Goal: Transaction & Acquisition: Purchase product/service

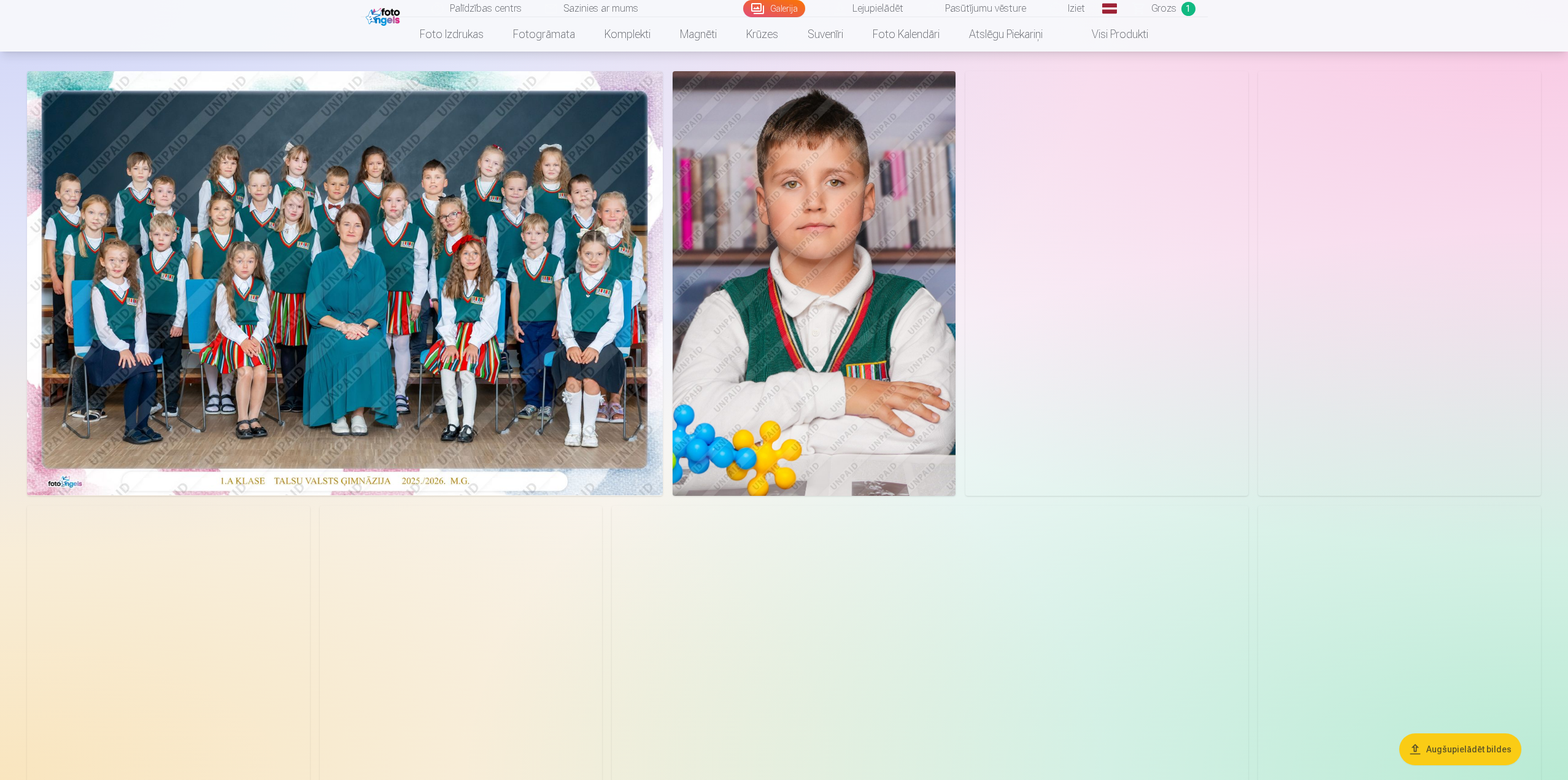
scroll to position [123, 0]
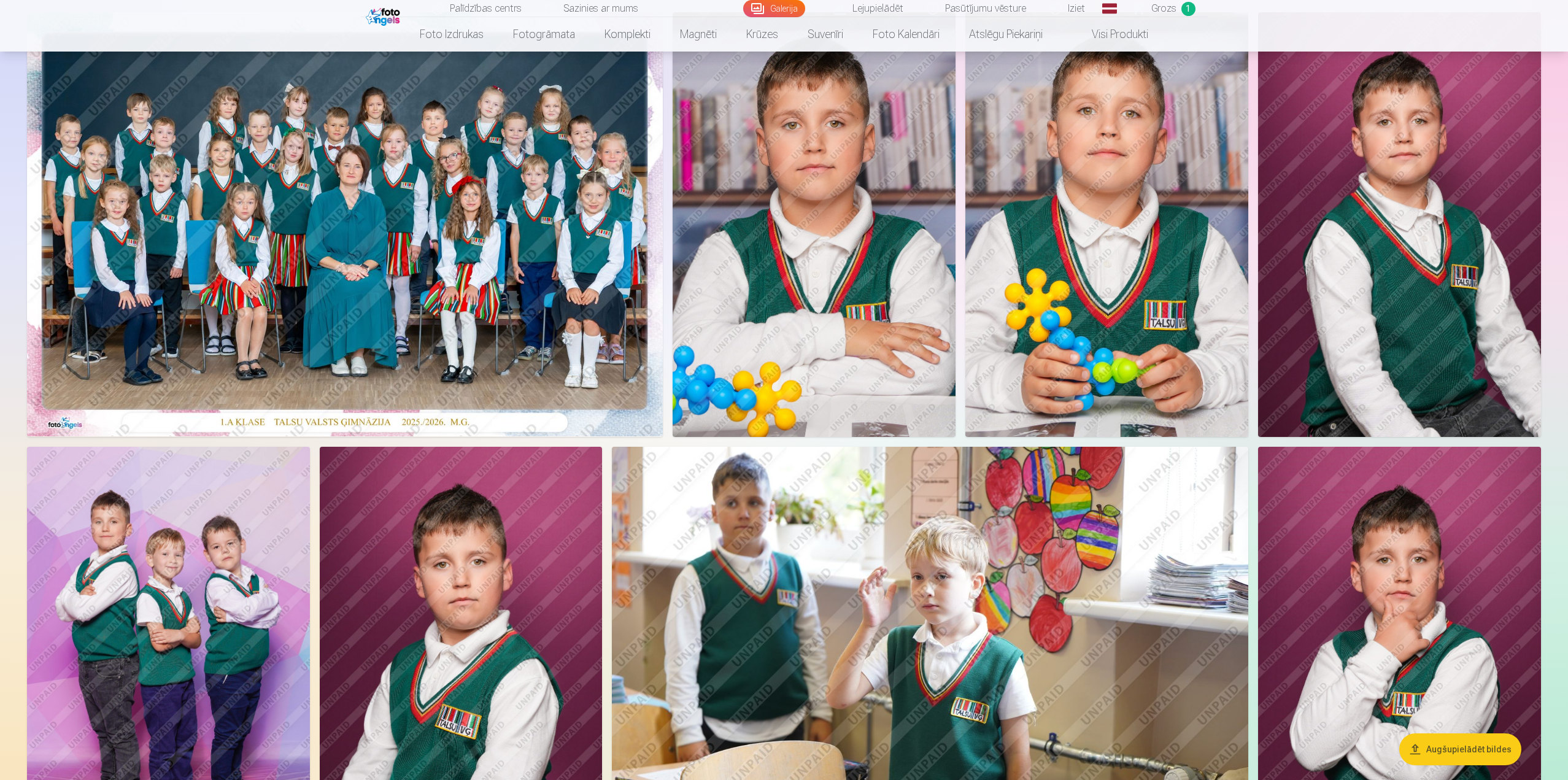
click at [1397, 278] on img at bounding box center [1399, 225] width 283 height 424
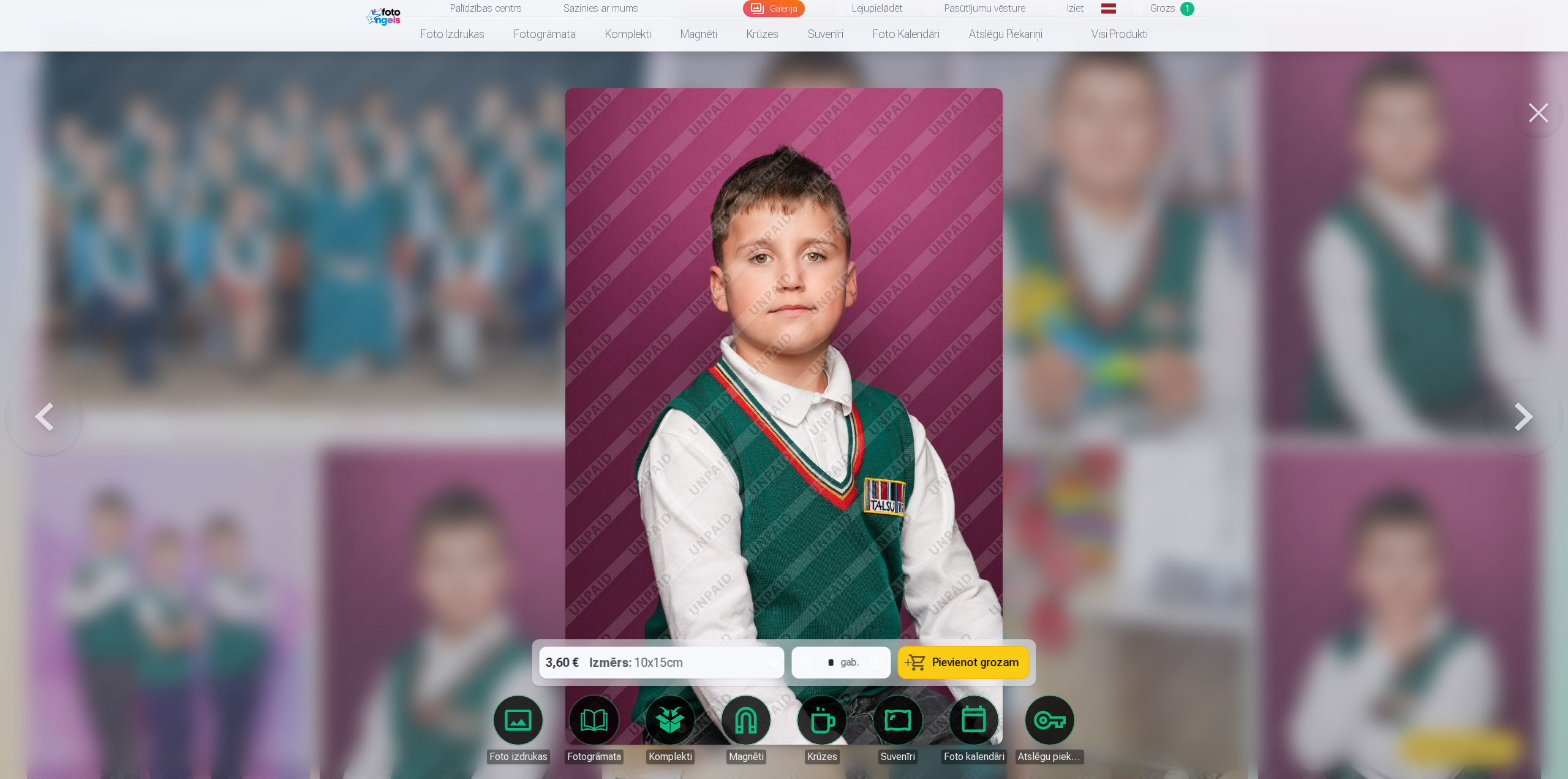
click at [979, 662] on span "Pievienot grozam" at bounding box center [976, 662] width 86 height 11
click at [1545, 115] on button at bounding box center [1538, 113] width 49 height 49
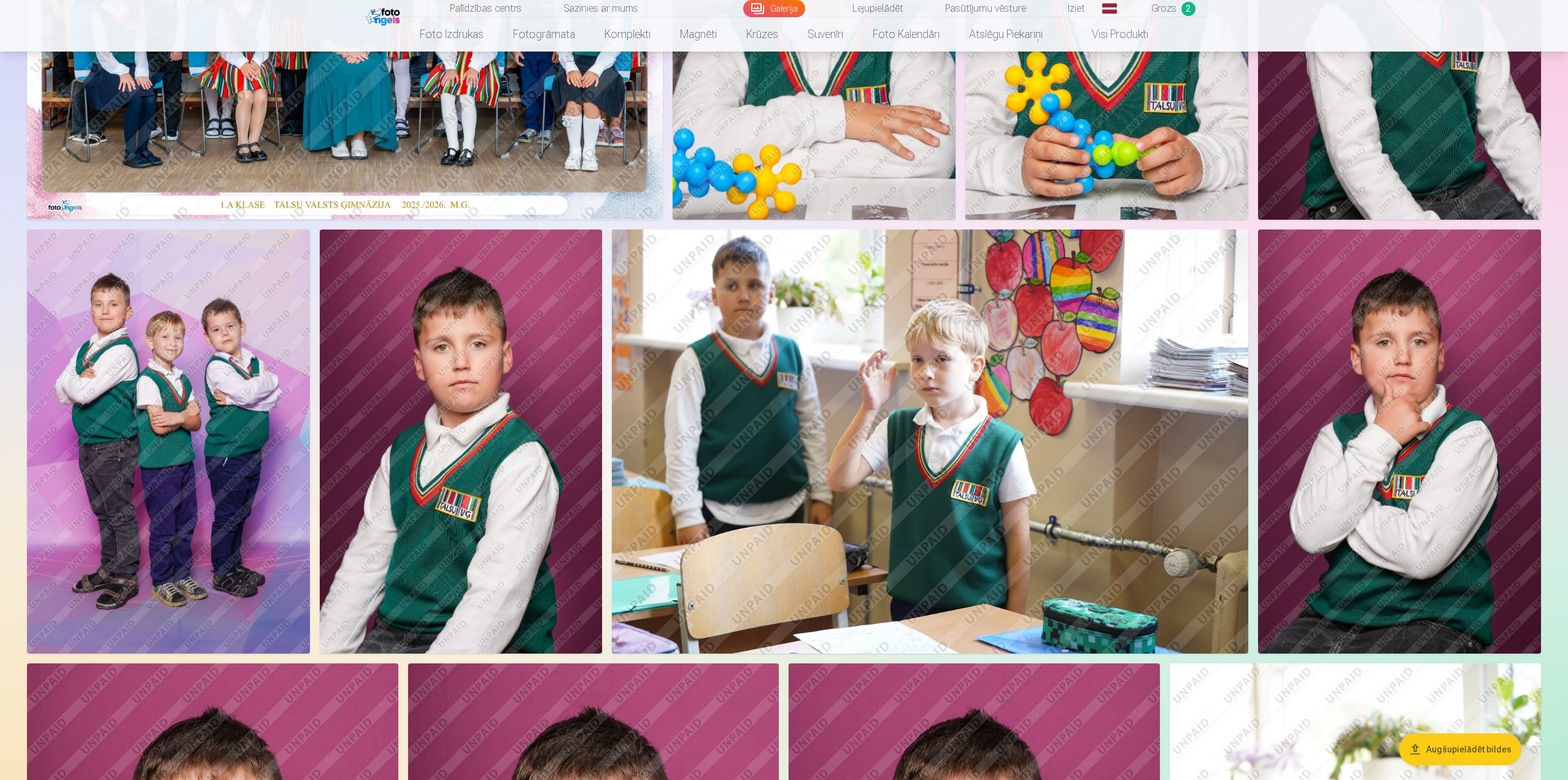
scroll to position [368, 0]
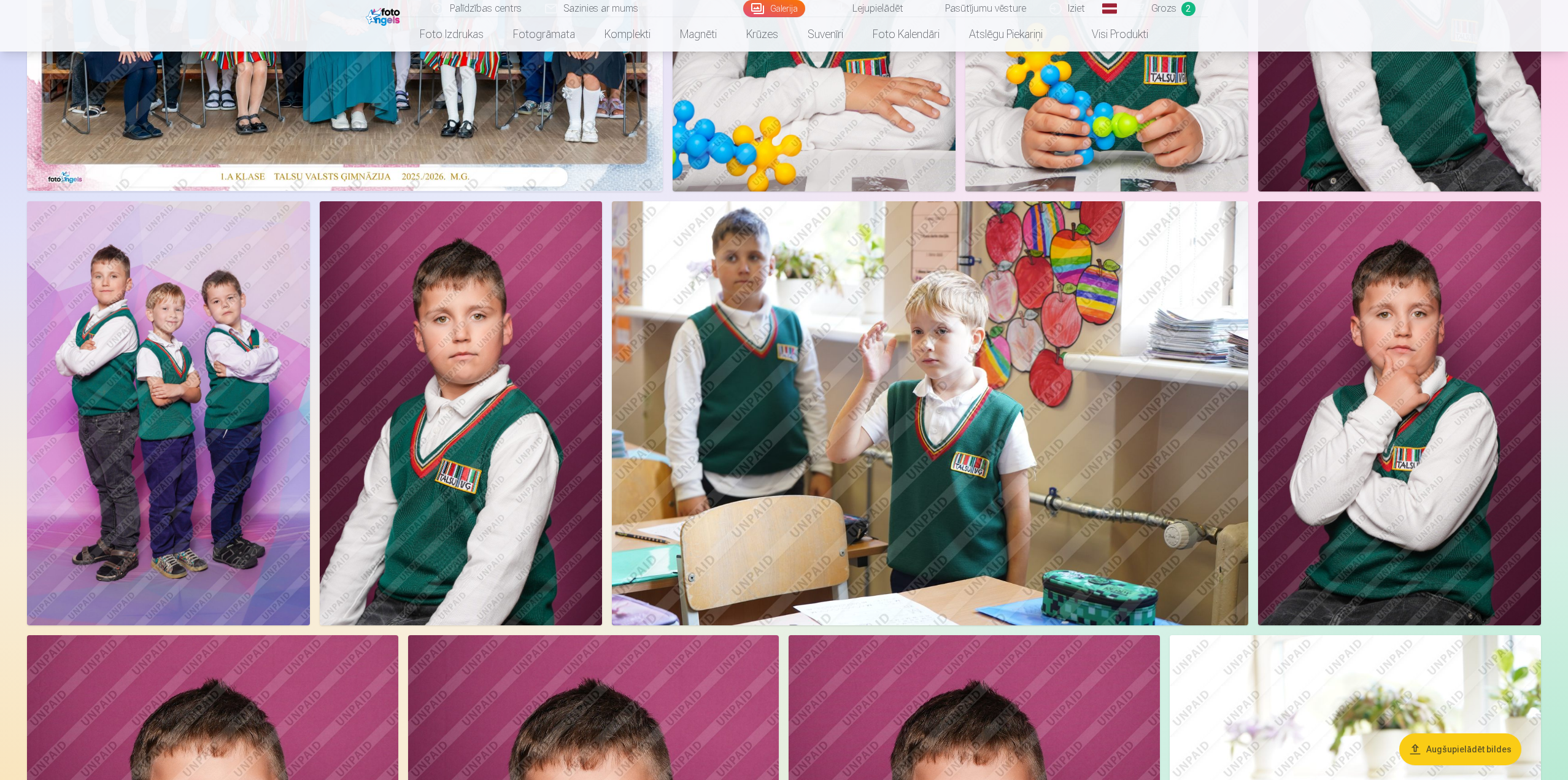
click at [197, 449] on img at bounding box center [168, 413] width 283 height 424
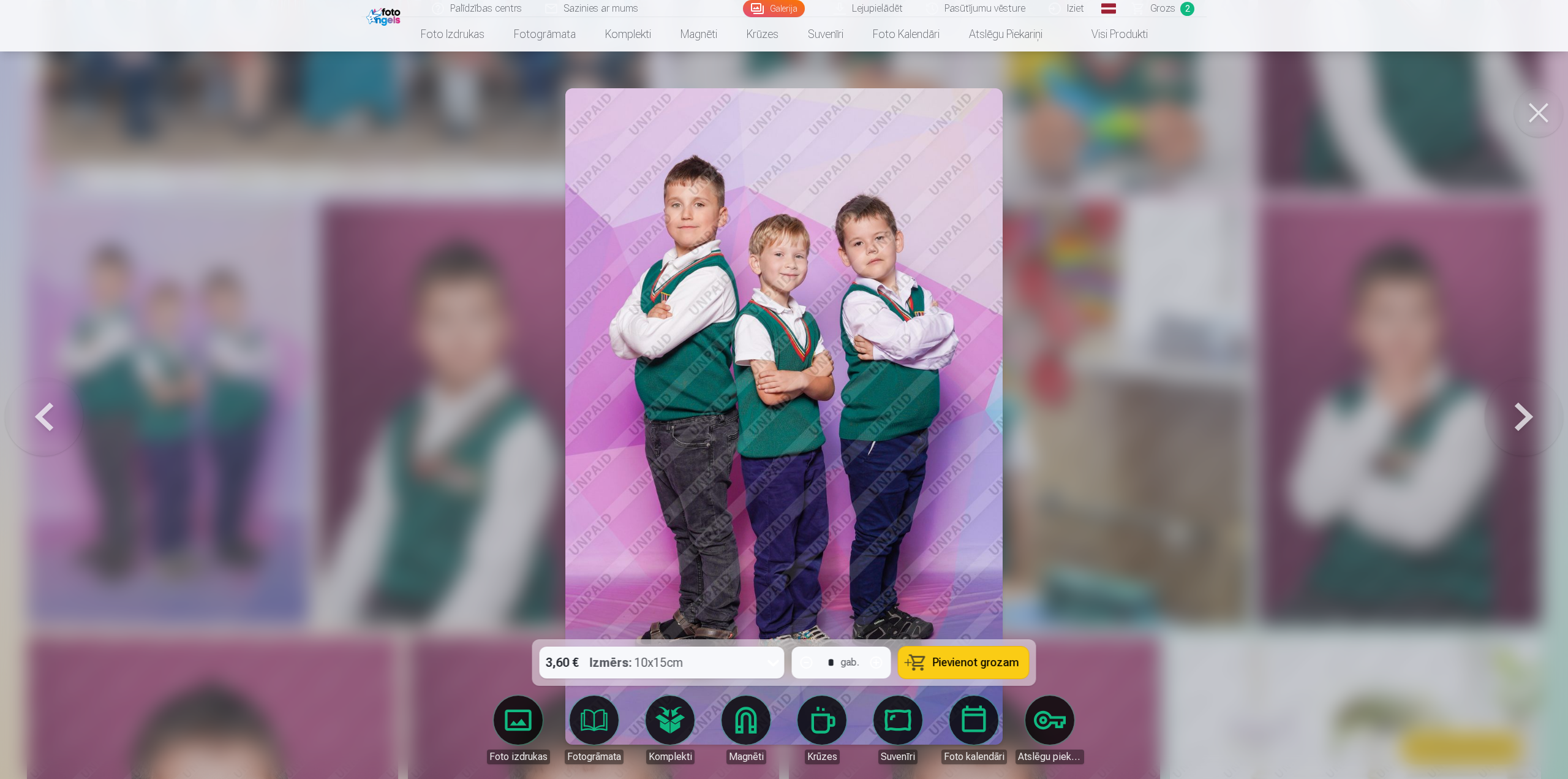
click at [1001, 665] on span "Pievienot grozam" at bounding box center [976, 662] width 86 height 11
click at [1535, 114] on button at bounding box center [1538, 113] width 49 height 49
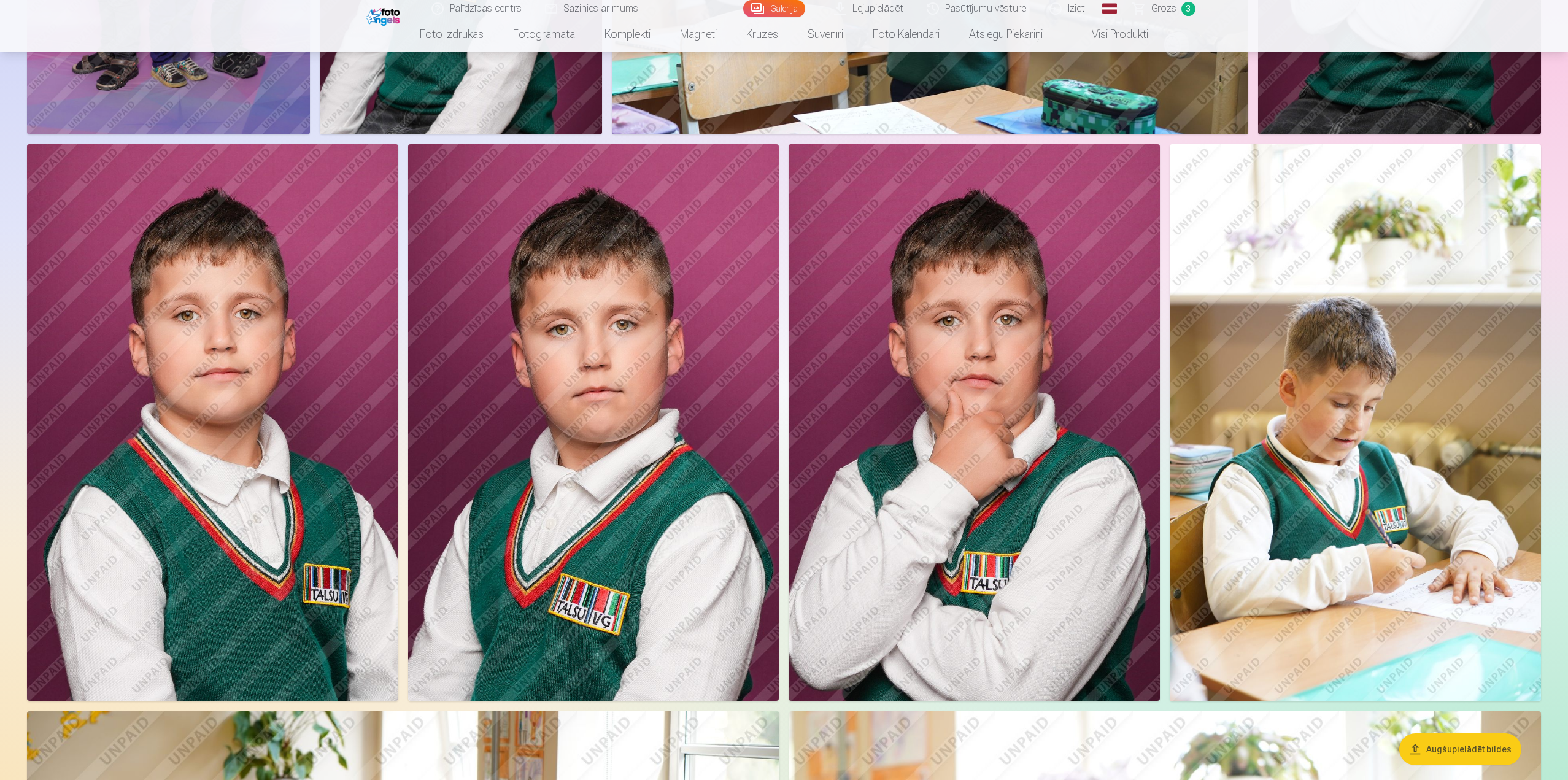
click at [1311, 444] on img at bounding box center [1355, 422] width 371 height 557
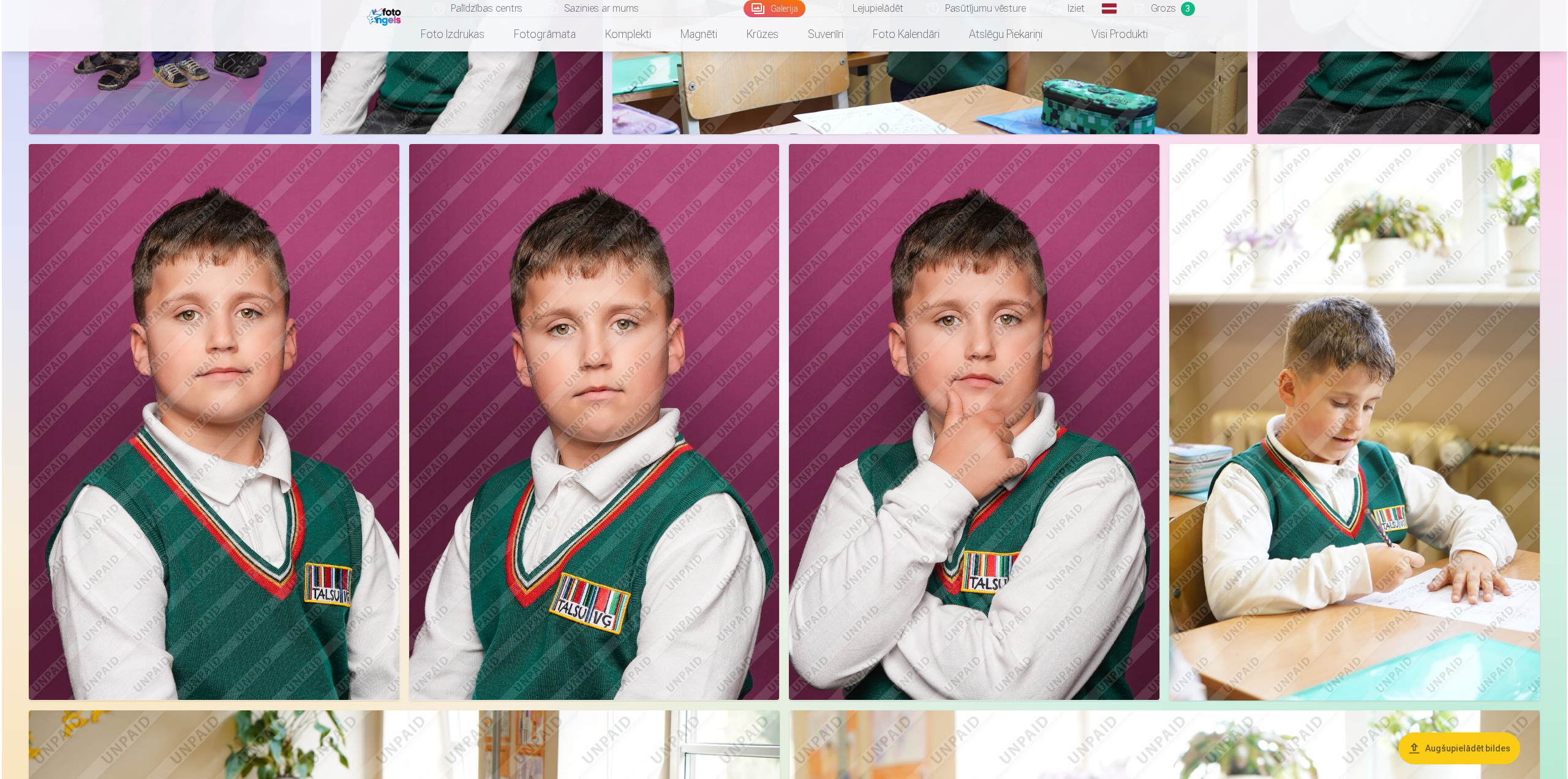
scroll to position [859, 0]
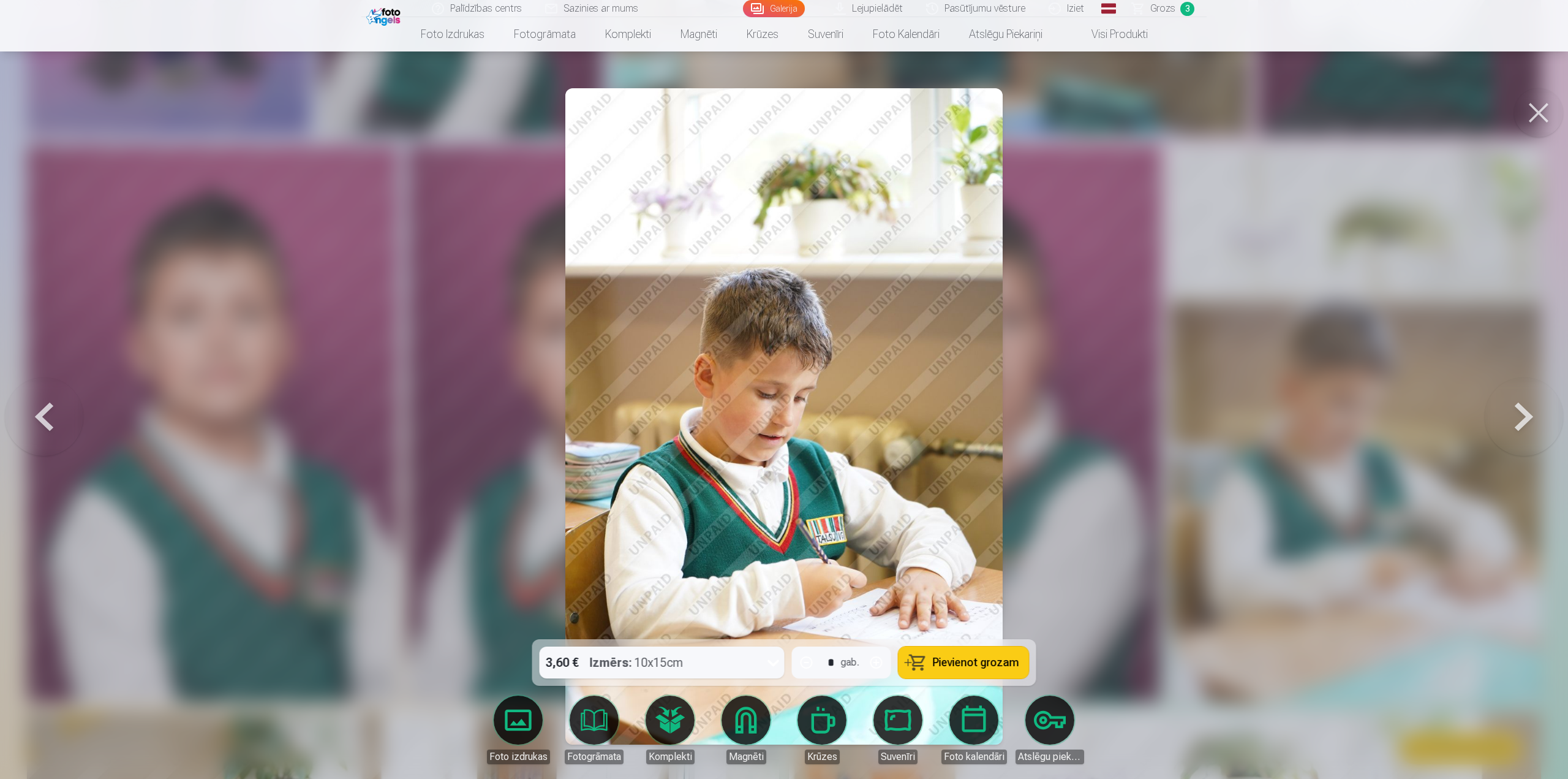
click at [975, 664] on span "Pievienot grozam" at bounding box center [976, 662] width 86 height 11
click at [1537, 112] on button at bounding box center [1538, 113] width 49 height 49
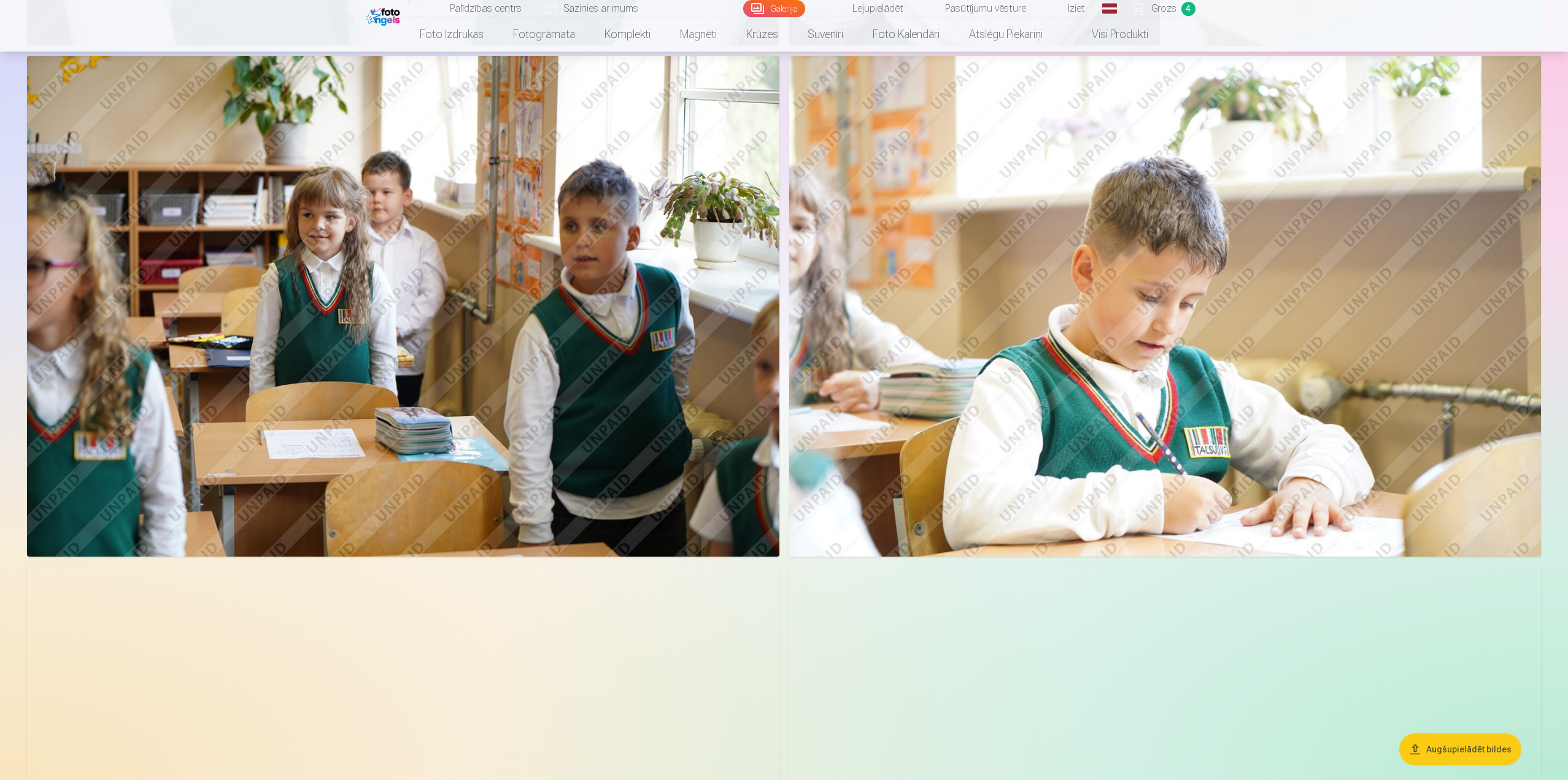
scroll to position [1350, 0]
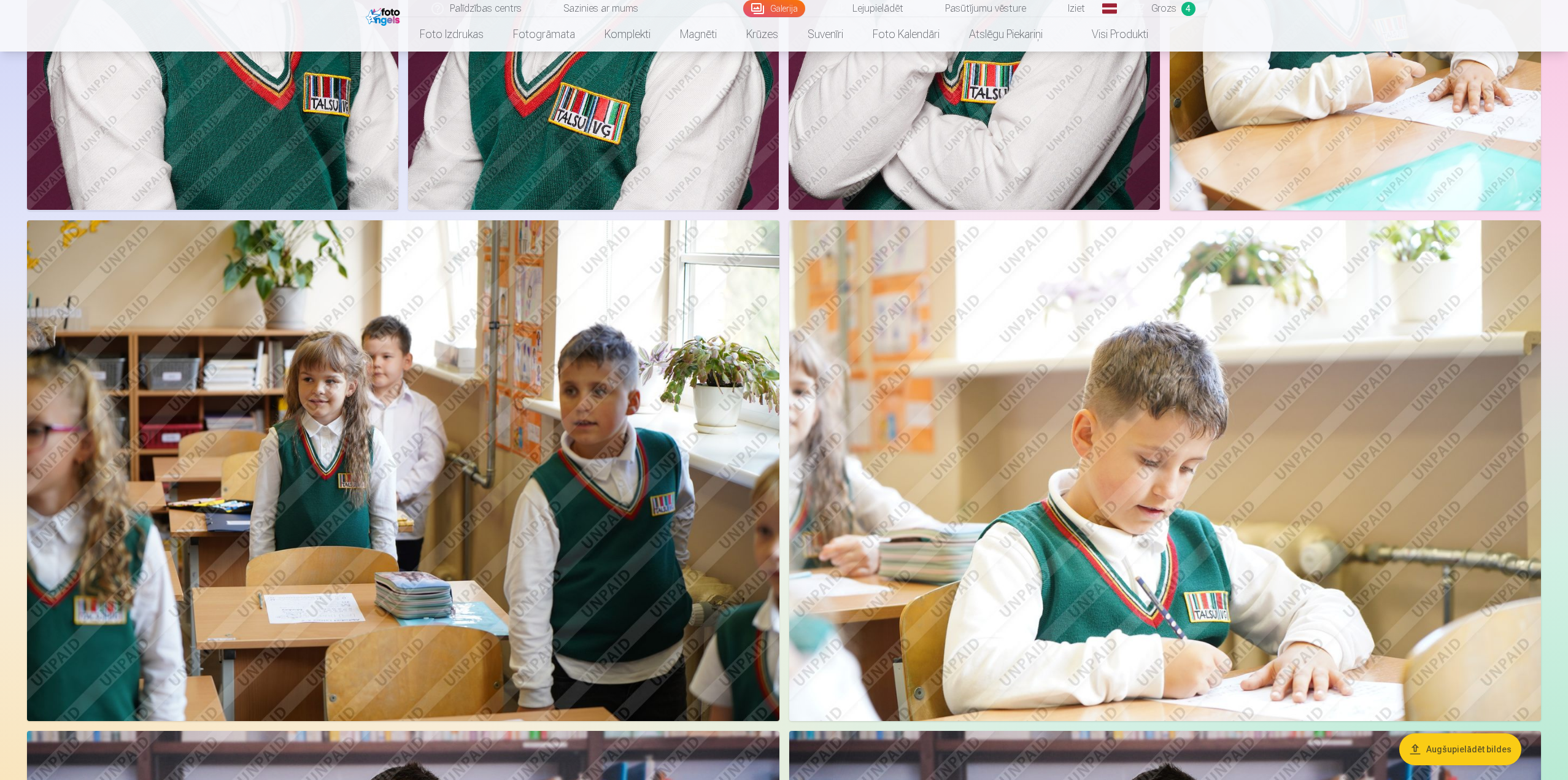
click at [1174, 8] on span "Grozs" at bounding box center [1164, 9] width 25 height 15
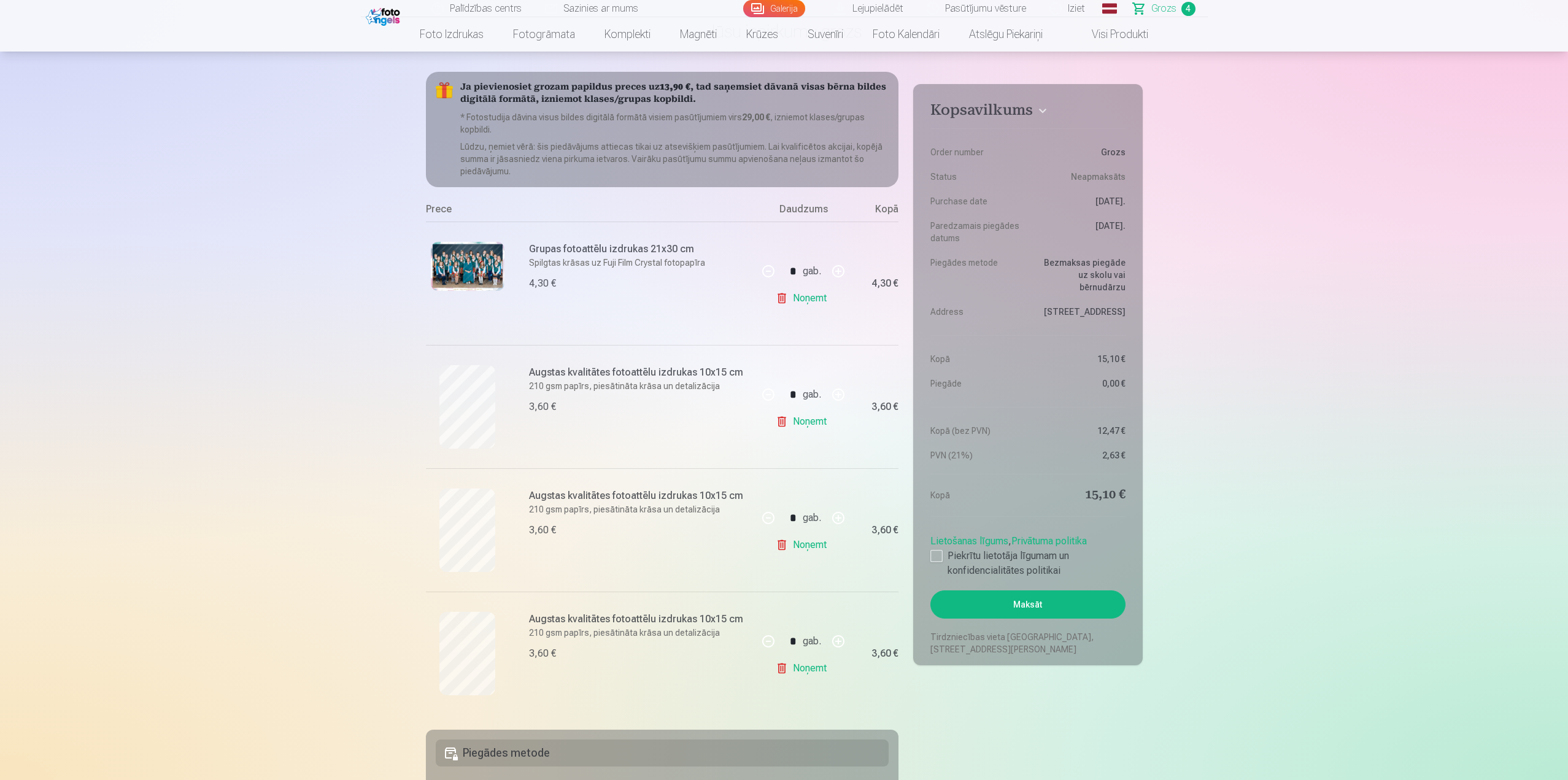
scroll to position [123, 0]
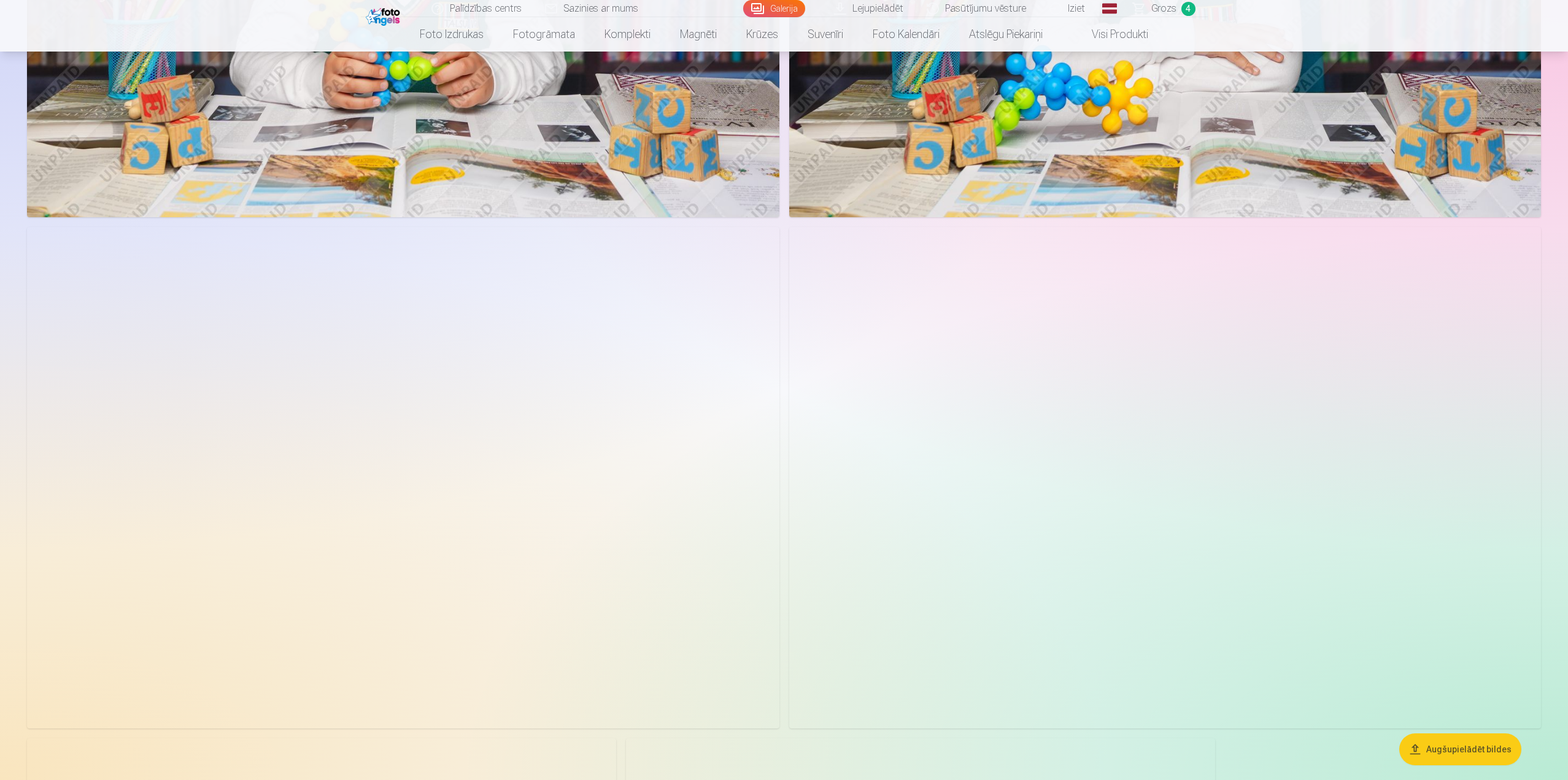
scroll to position [2516, 0]
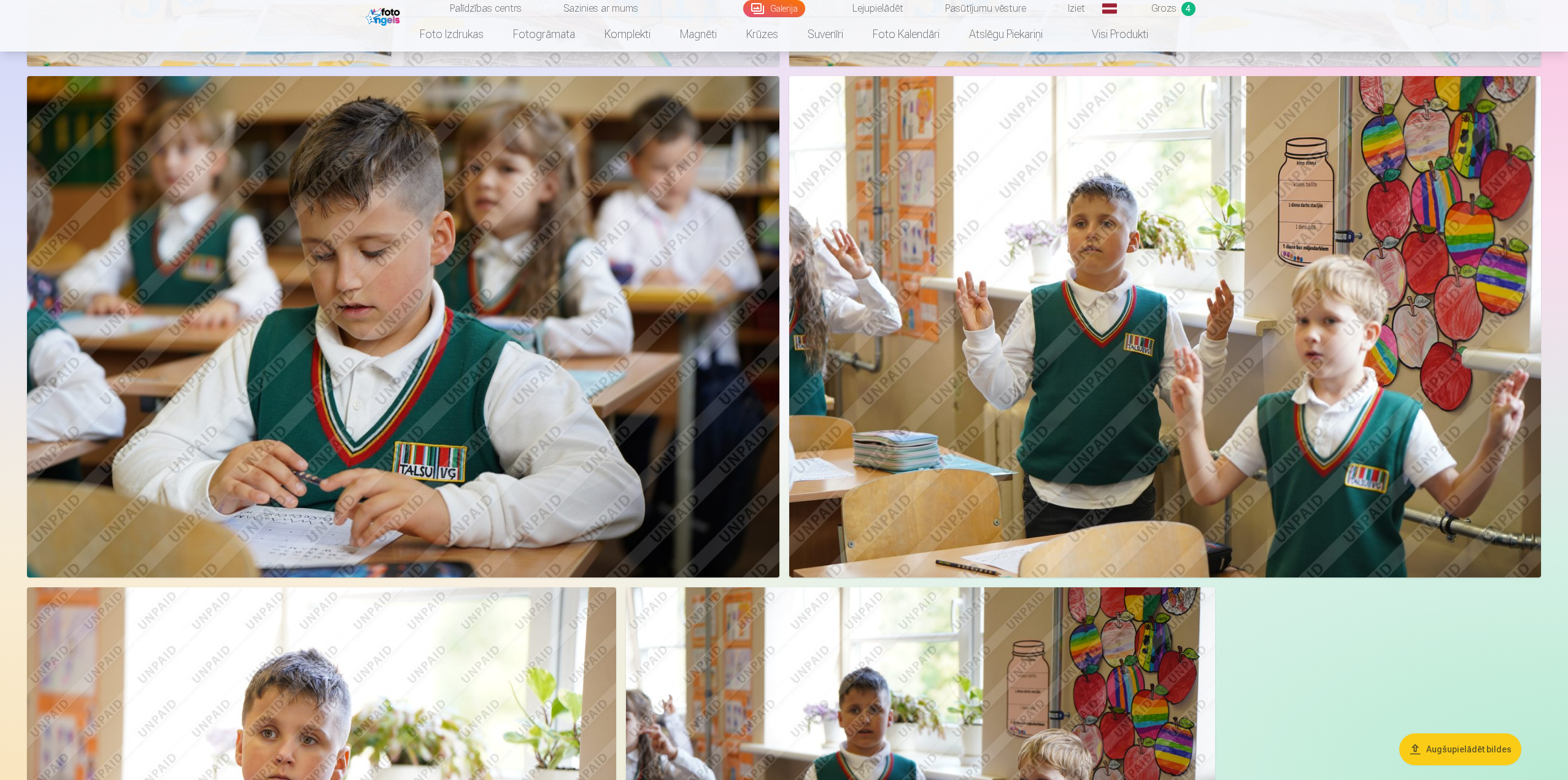
click at [489, 411] on img at bounding box center [403, 327] width 753 height 501
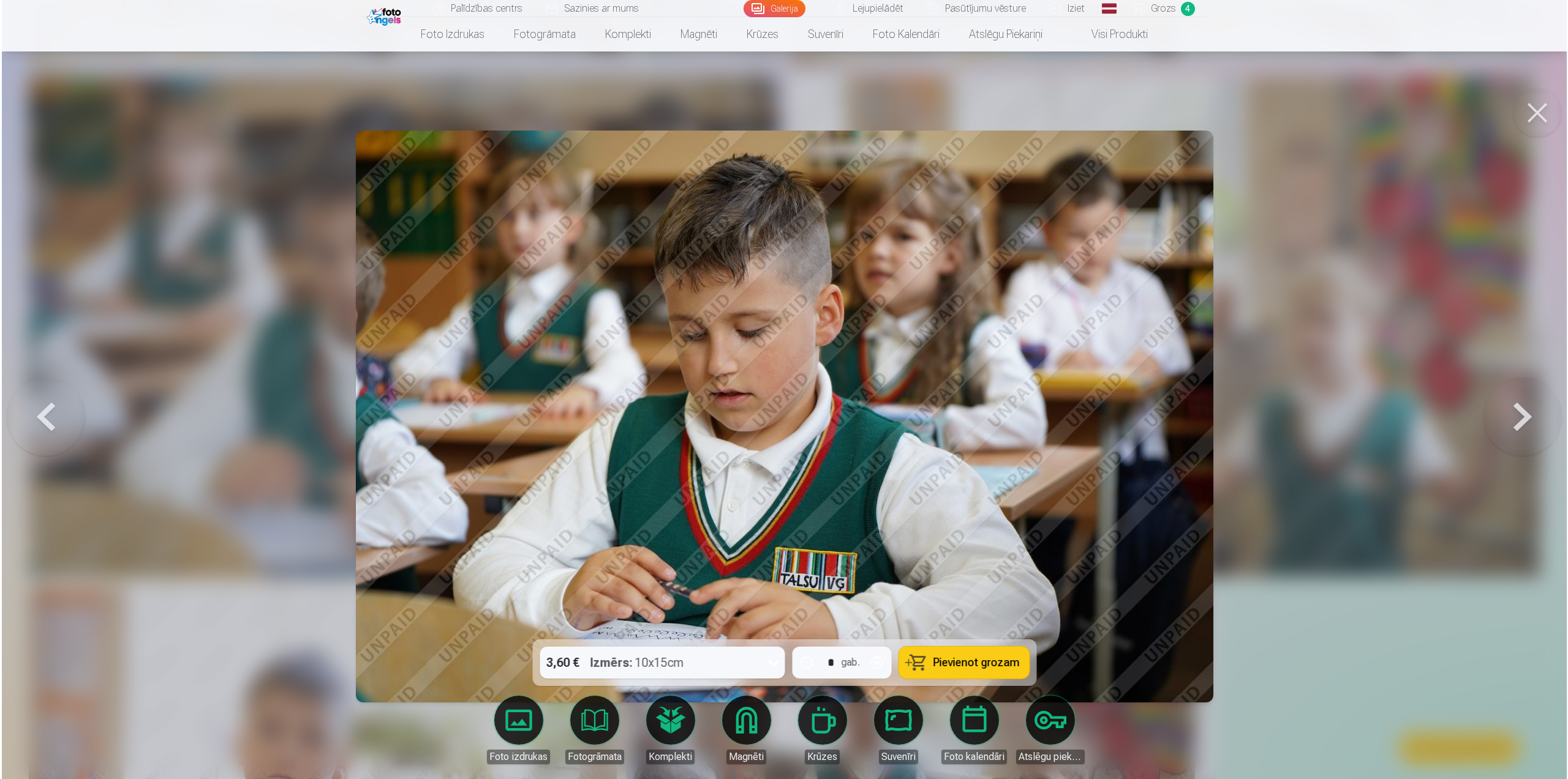
scroll to position [2517, 0]
click at [966, 658] on span "Pievienot grozam" at bounding box center [976, 662] width 86 height 11
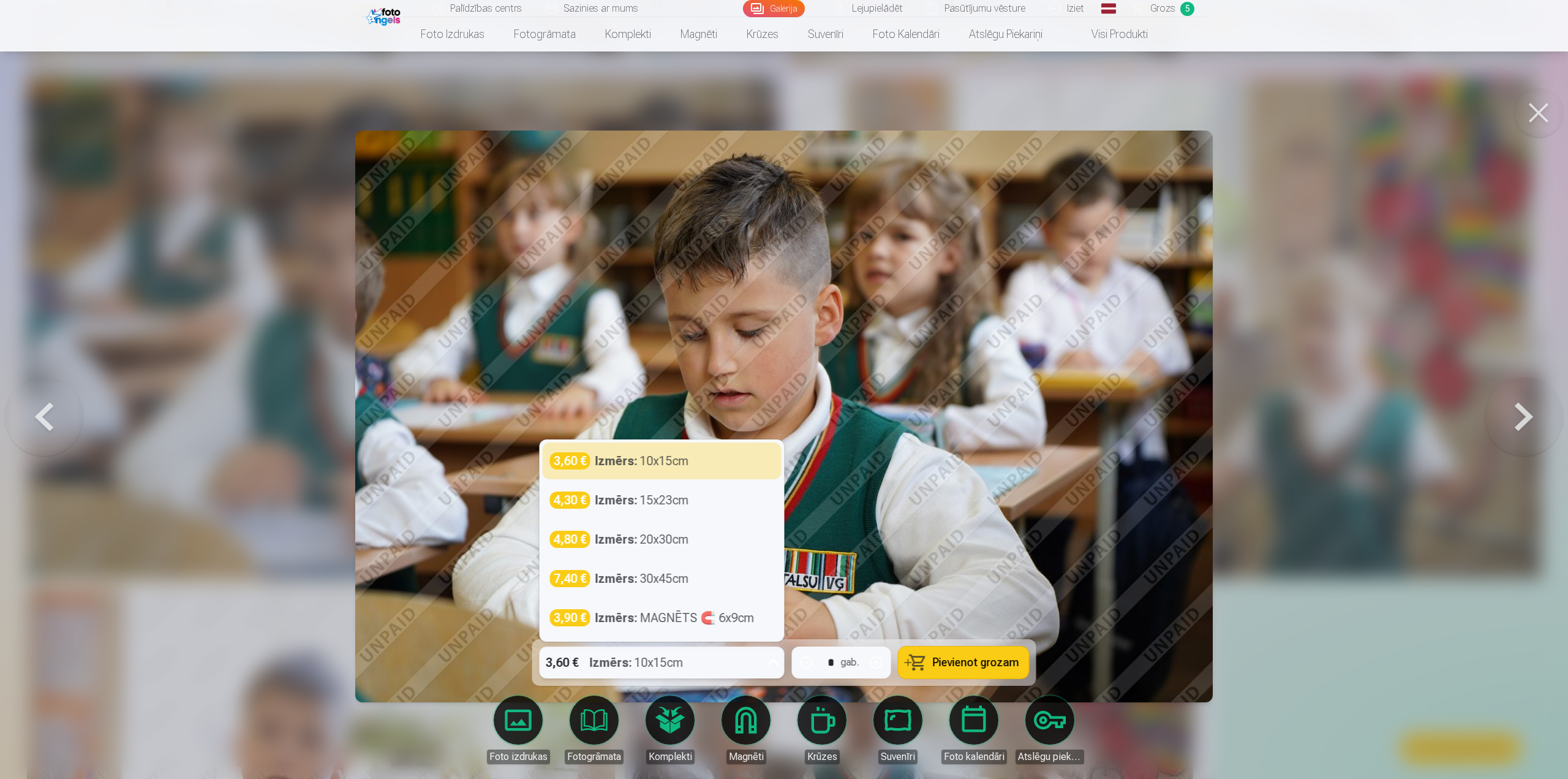
click at [775, 663] on icon at bounding box center [773, 662] width 20 height 20
click at [1534, 115] on button at bounding box center [1538, 113] width 49 height 49
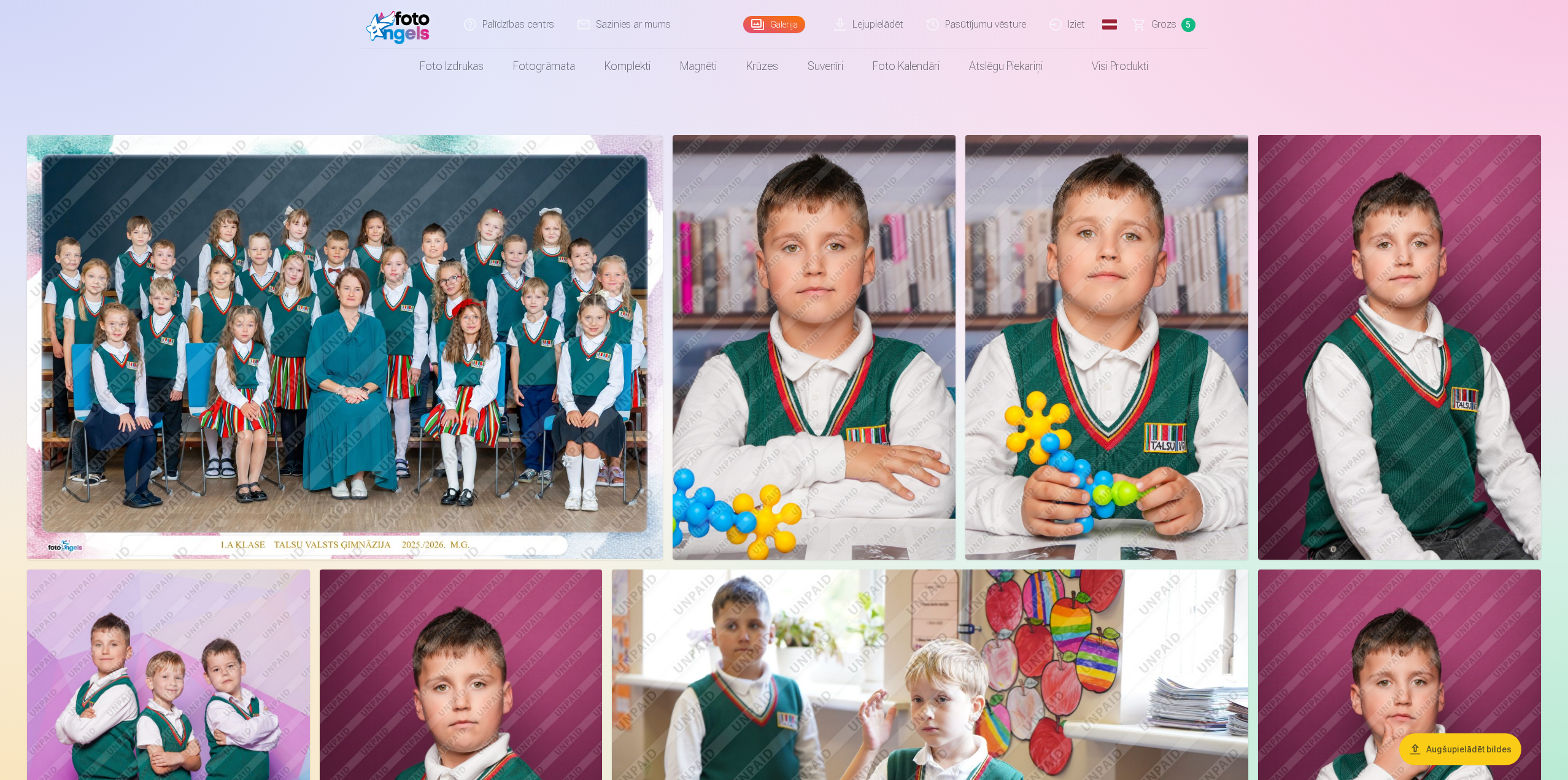
click at [1426, 355] on img at bounding box center [1399, 347] width 283 height 424
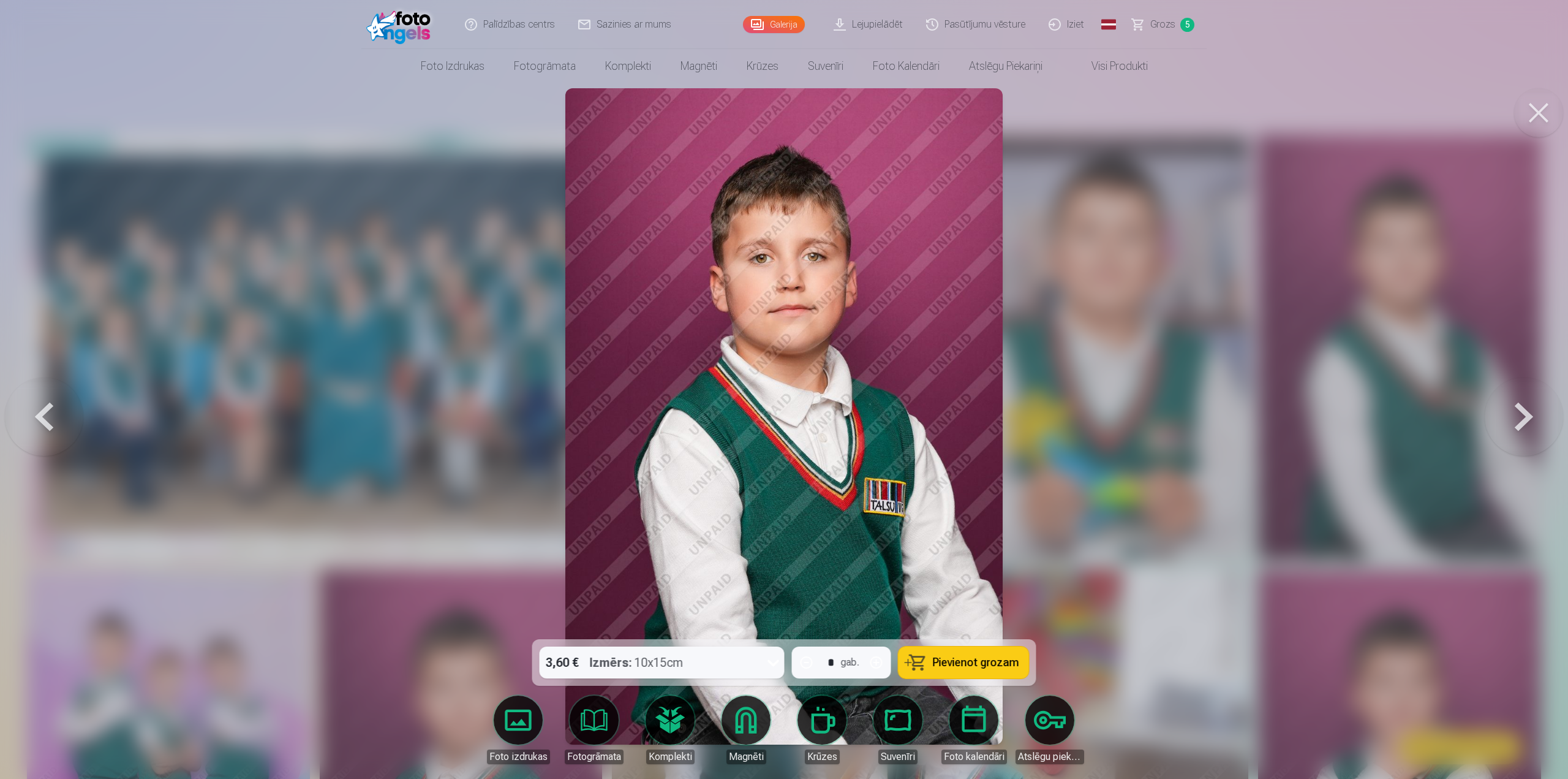
click at [764, 659] on icon at bounding box center [773, 662] width 20 height 20
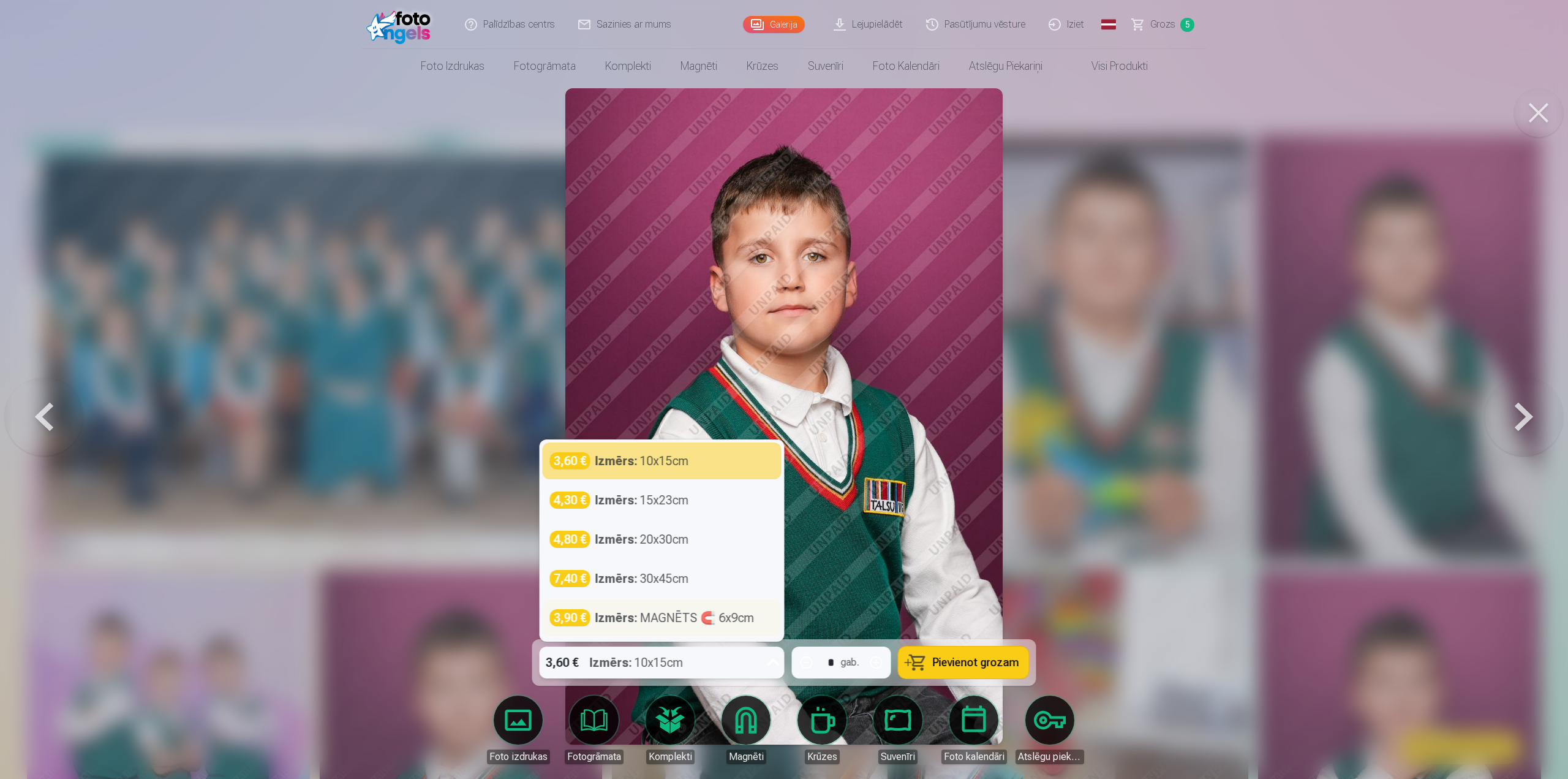
click at [661, 619] on div "Izmērs : MAGNĒTS 🧲 6x9cm" at bounding box center [675, 618] width 159 height 17
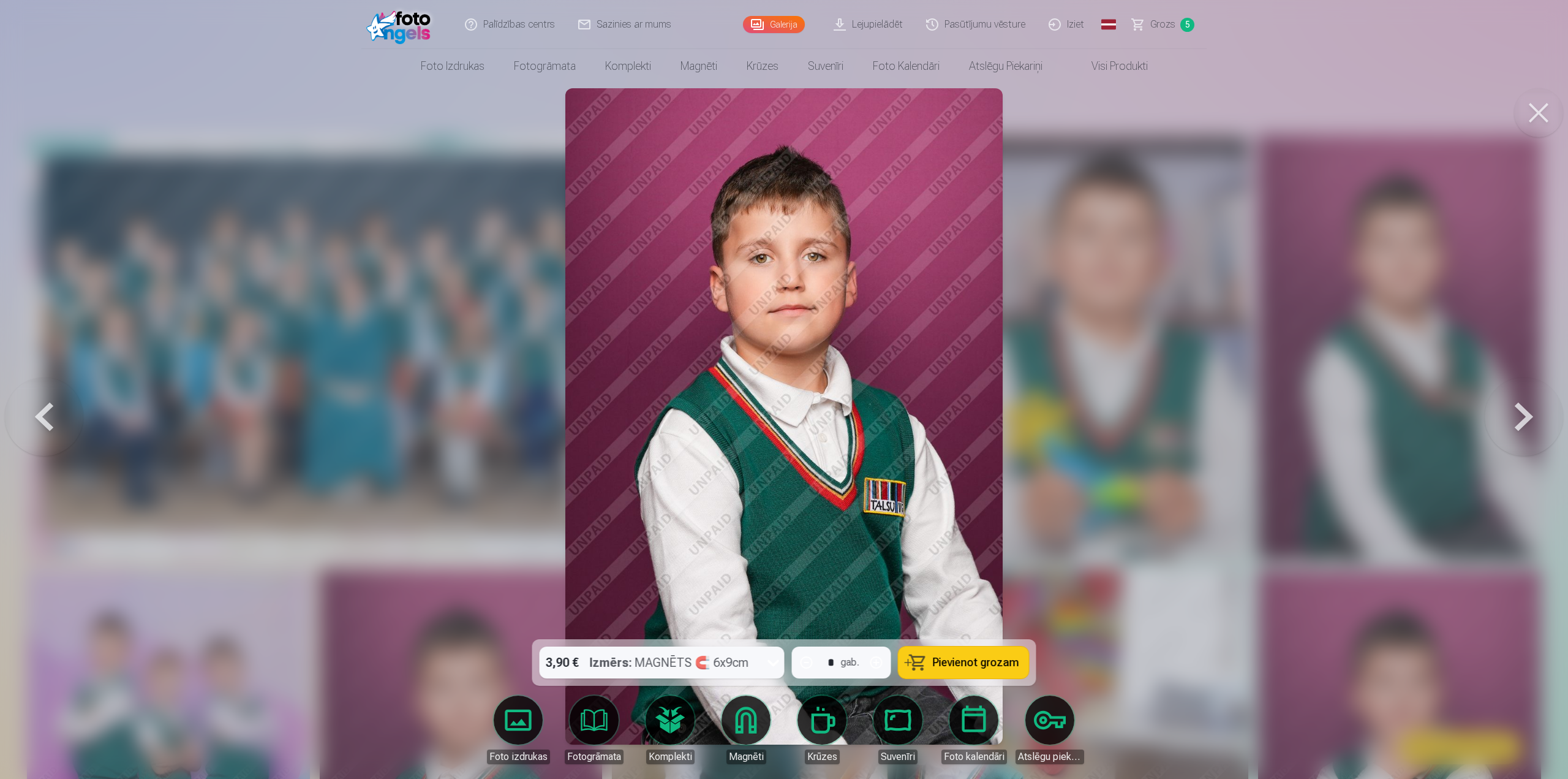
click at [958, 661] on span "Pievienot grozam" at bounding box center [976, 662] width 86 height 11
click at [1164, 20] on span "Grozs" at bounding box center [1163, 24] width 25 height 15
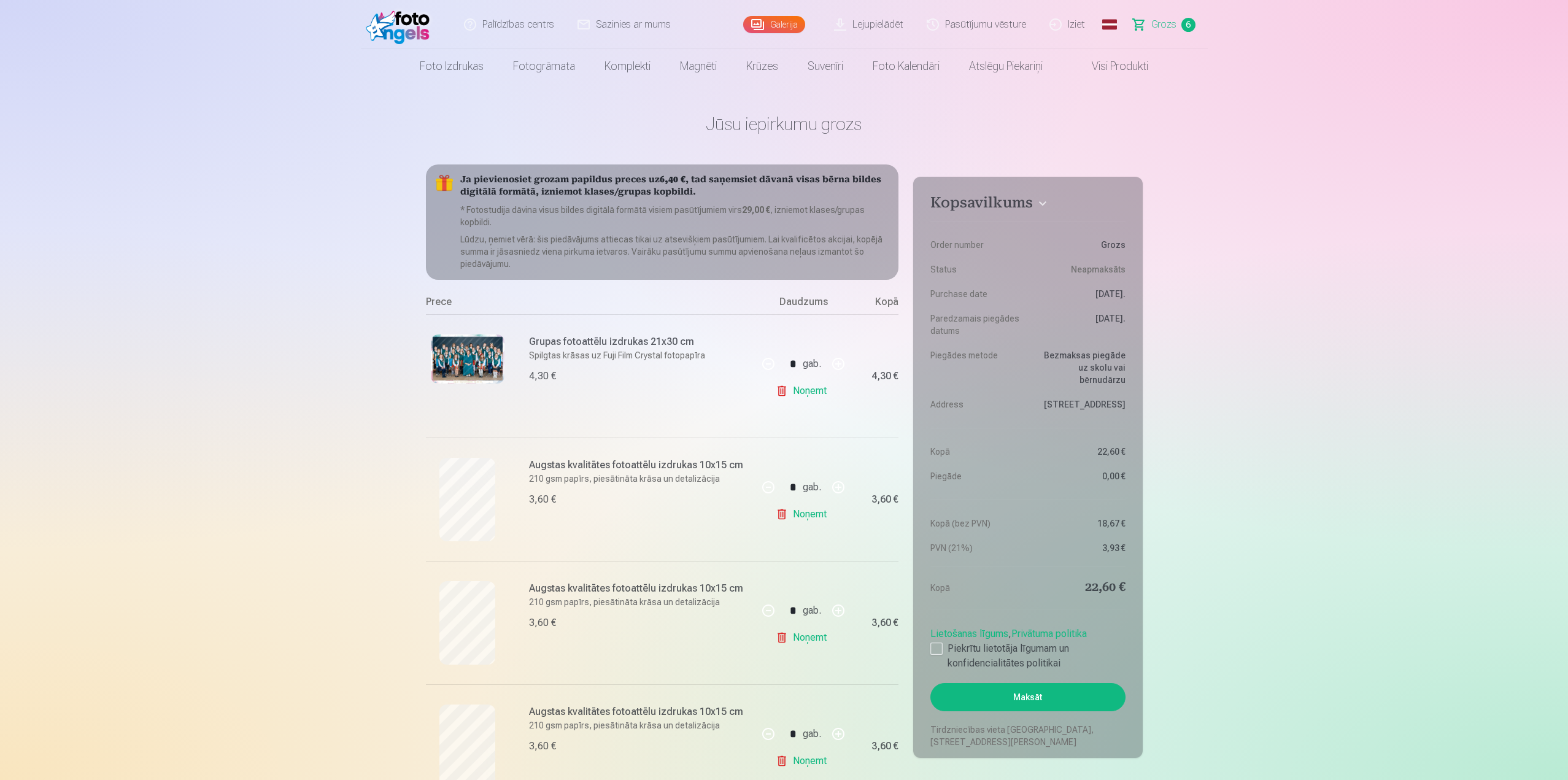
click at [807, 515] on link "Noņemt" at bounding box center [803, 514] width 56 height 24
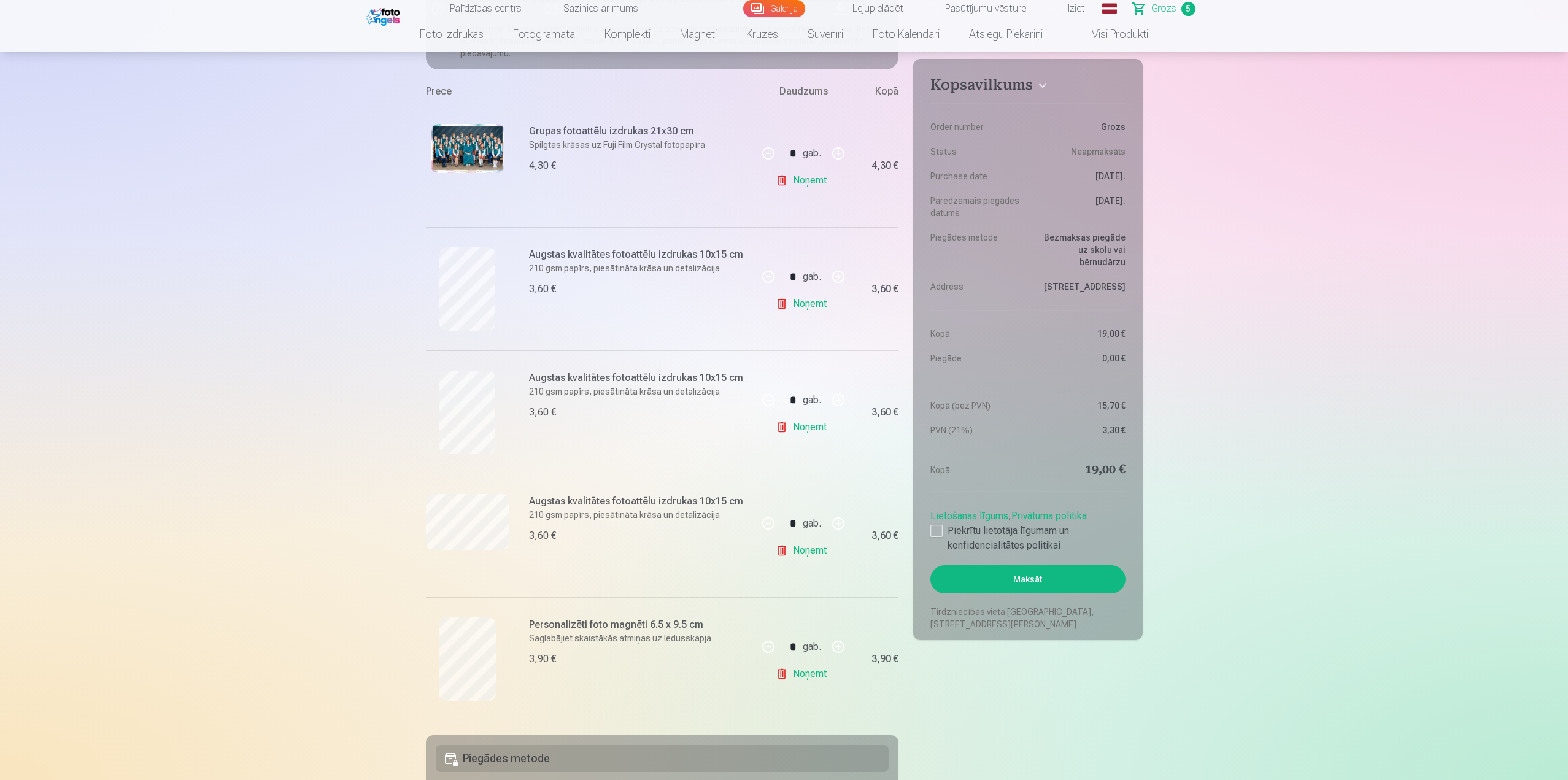
scroll to position [245, 0]
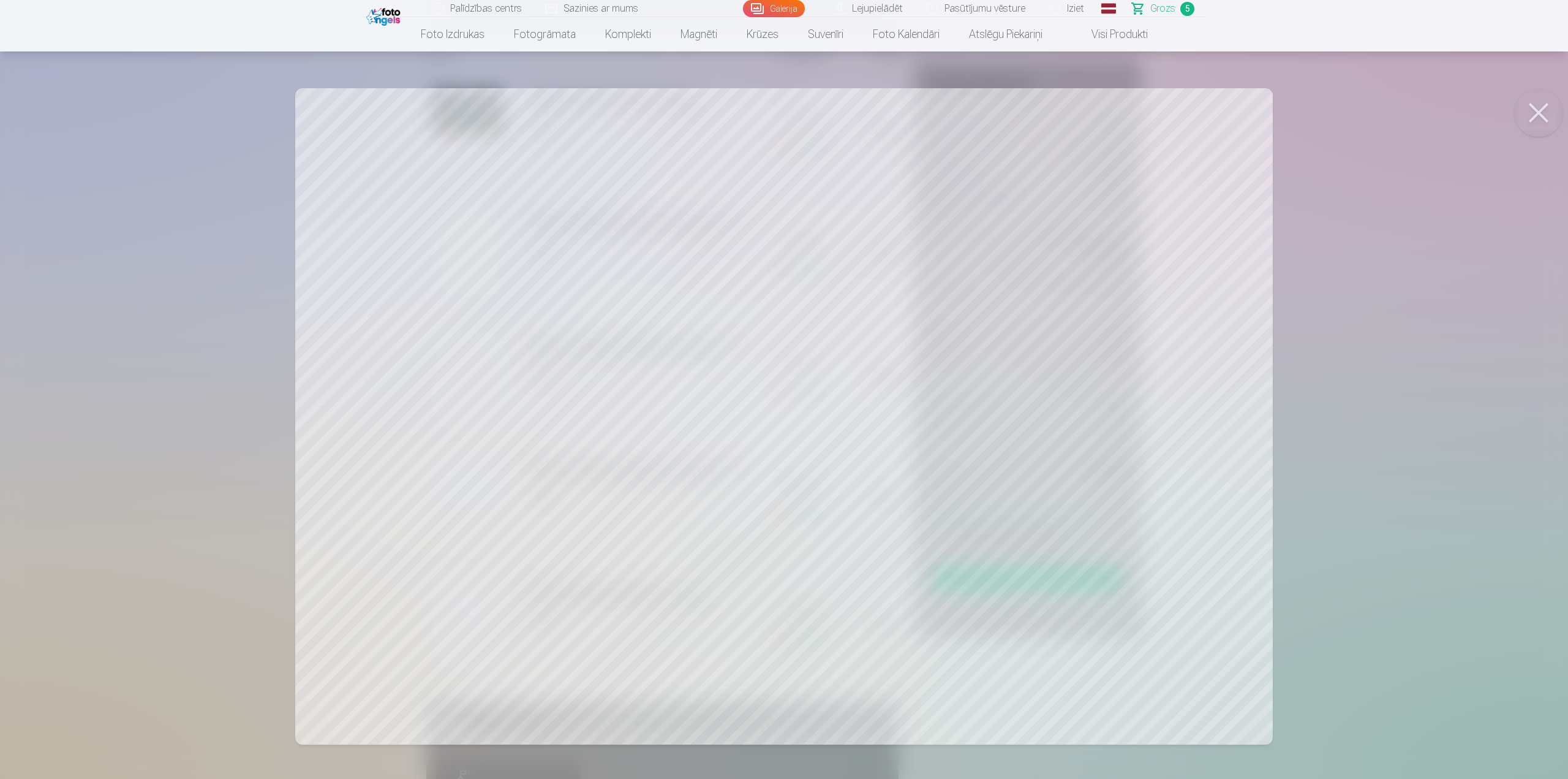
click at [1544, 106] on button at bounding box center [1538, 113] width 49 height 49
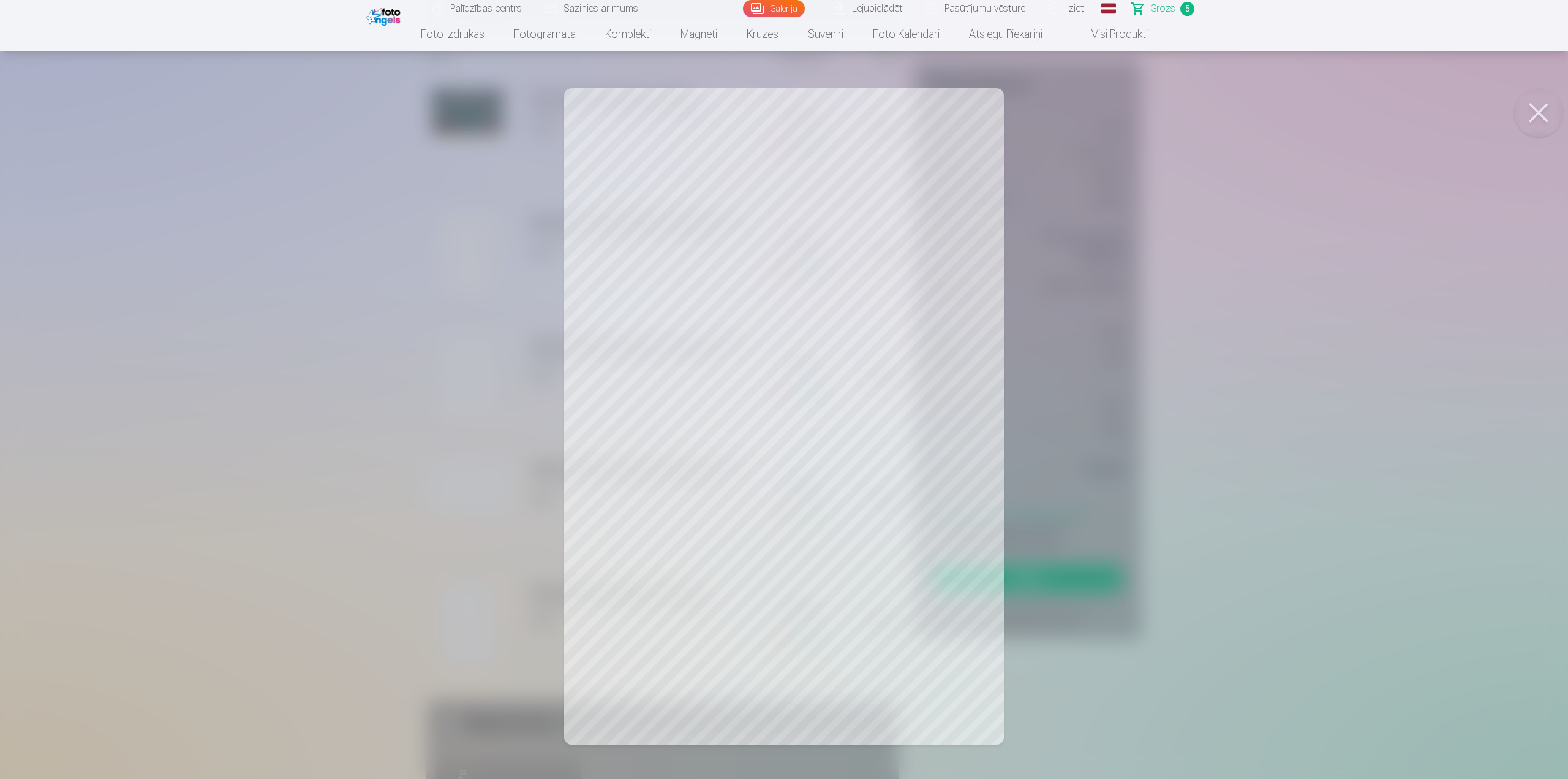
click at [1532, 106] on button at bounding box center [1538, 113] width 49 height 49
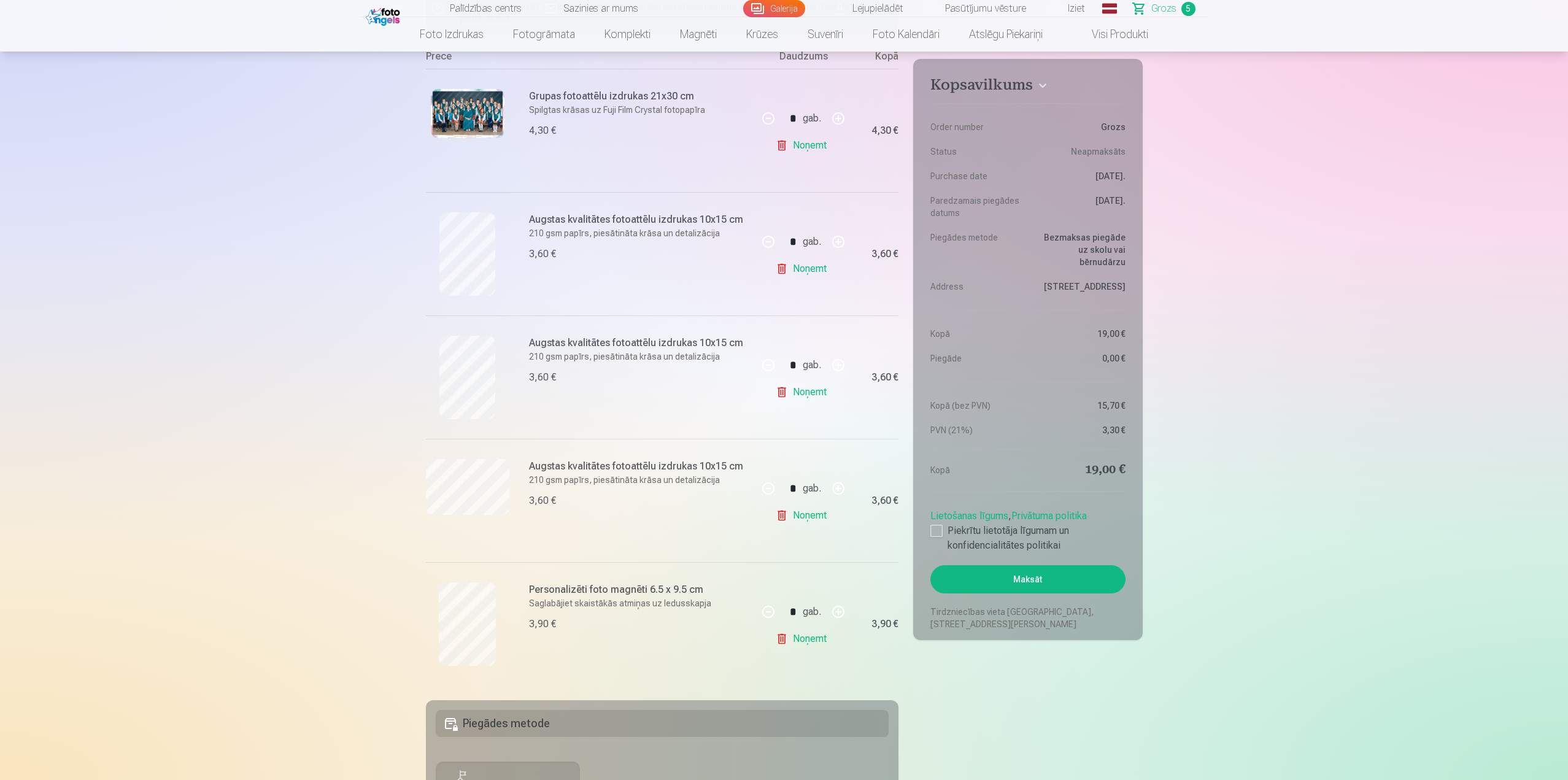
scroll to position [0, 0]
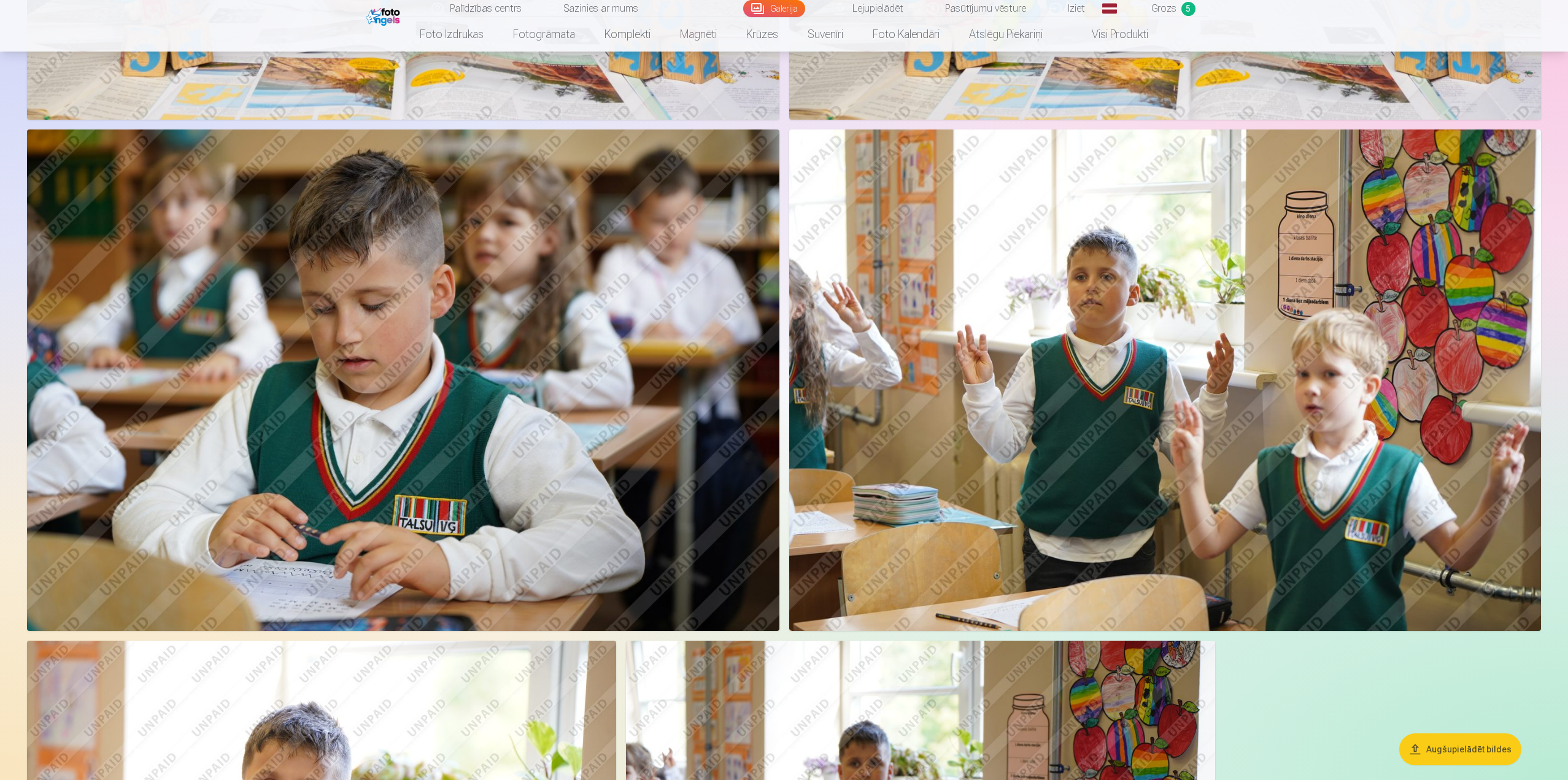
scroll to position [2454, 0]
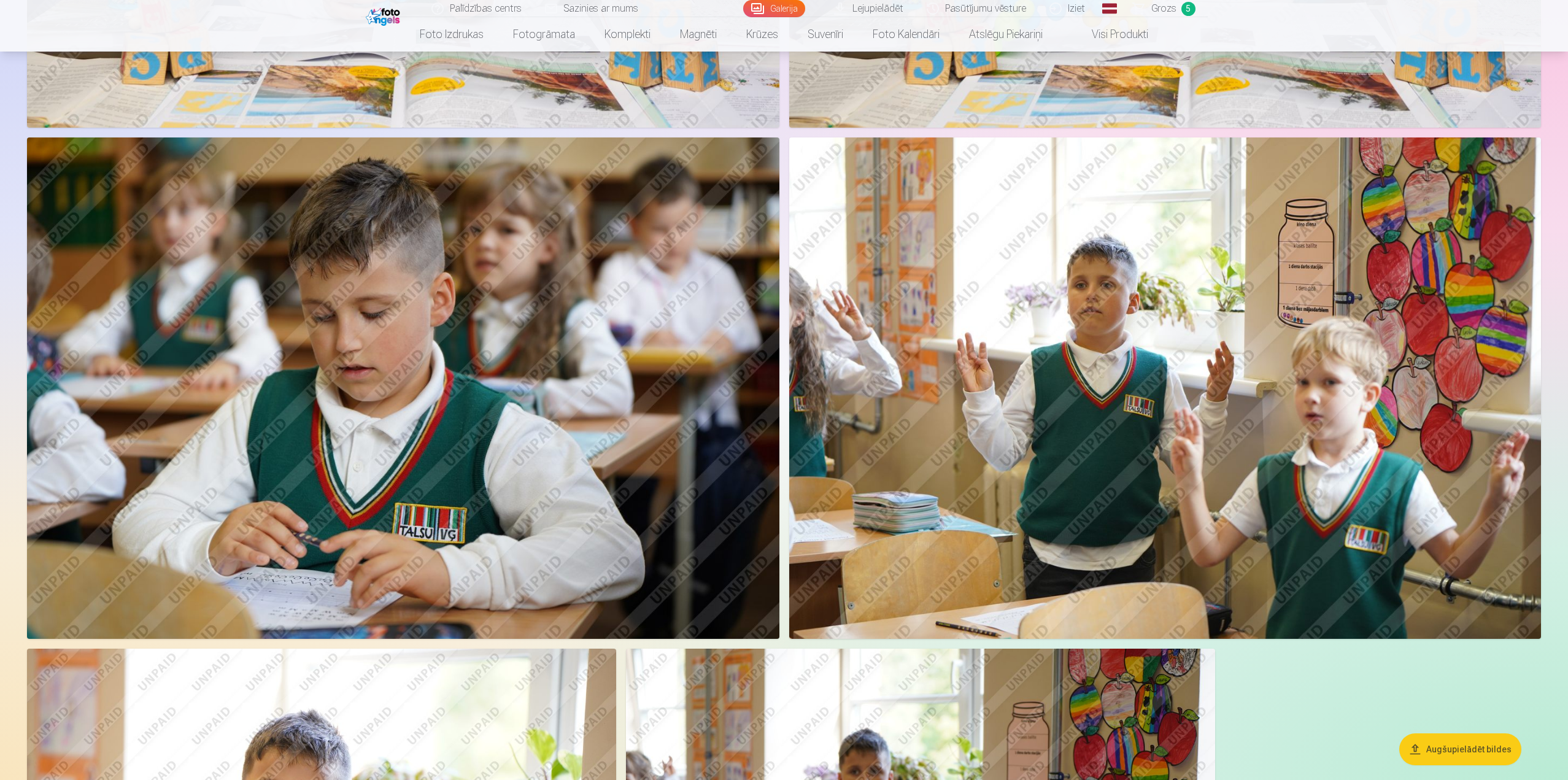
click at [1187, 333] on img at bounding box center [1165, 388] width 753 height 501
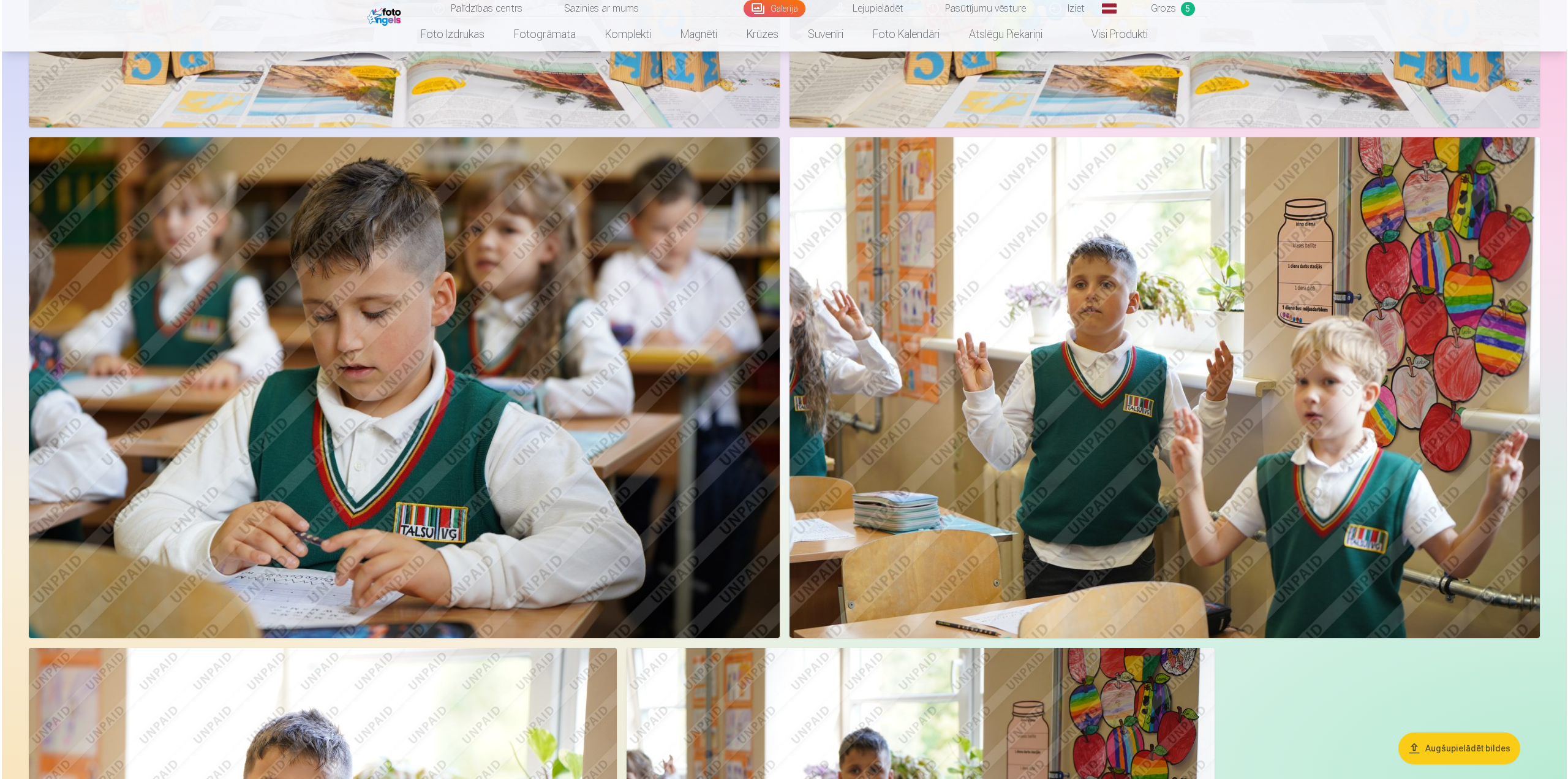
scroll to position [2456, 0]
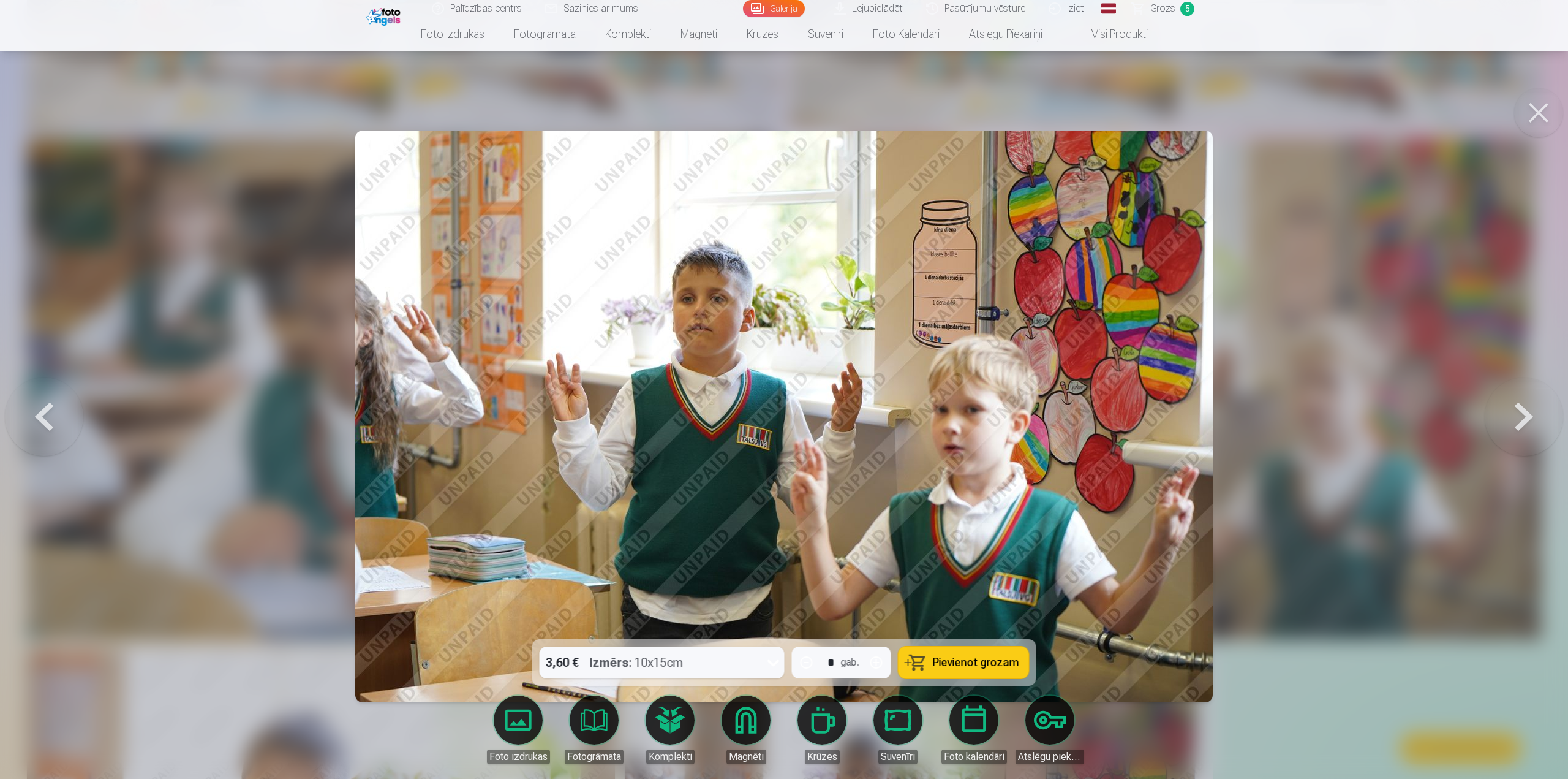
click at [1540, 109] on button at bounding box center [1538, 113] width 49 height 49
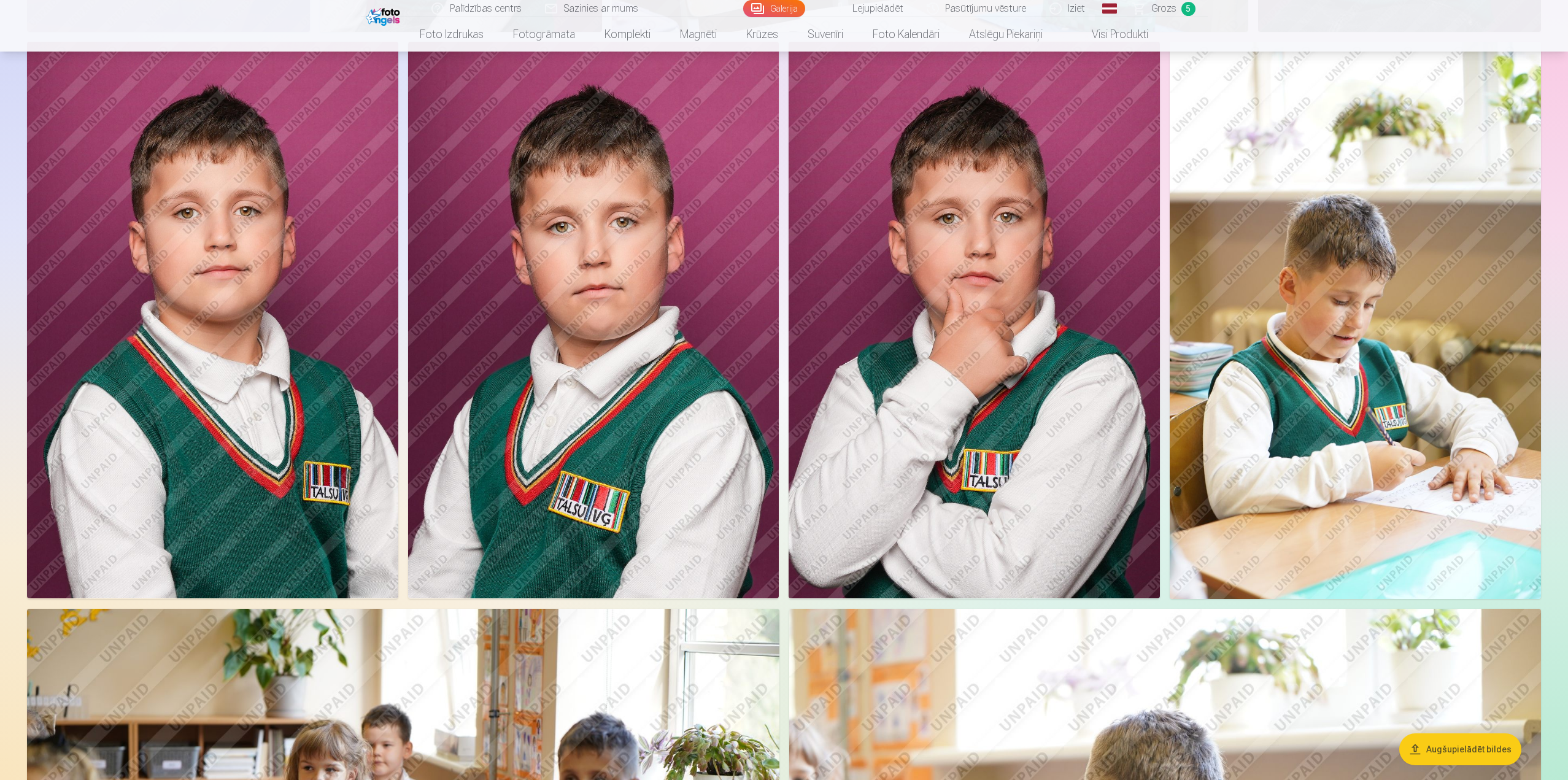
scroll to position [920, 0]
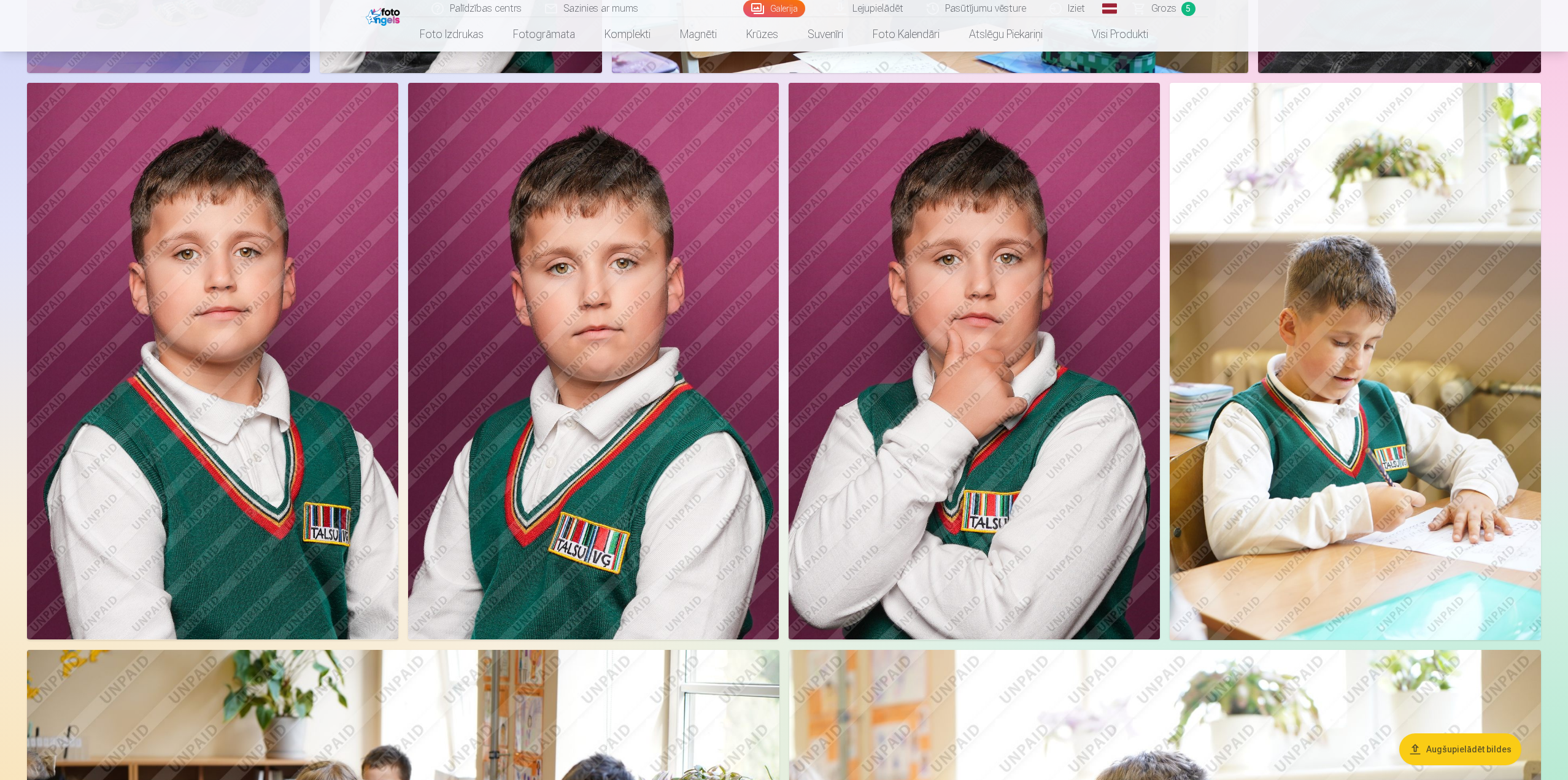
click at [222, 406] on img at bounding box center [212, 361] width 371 height 557
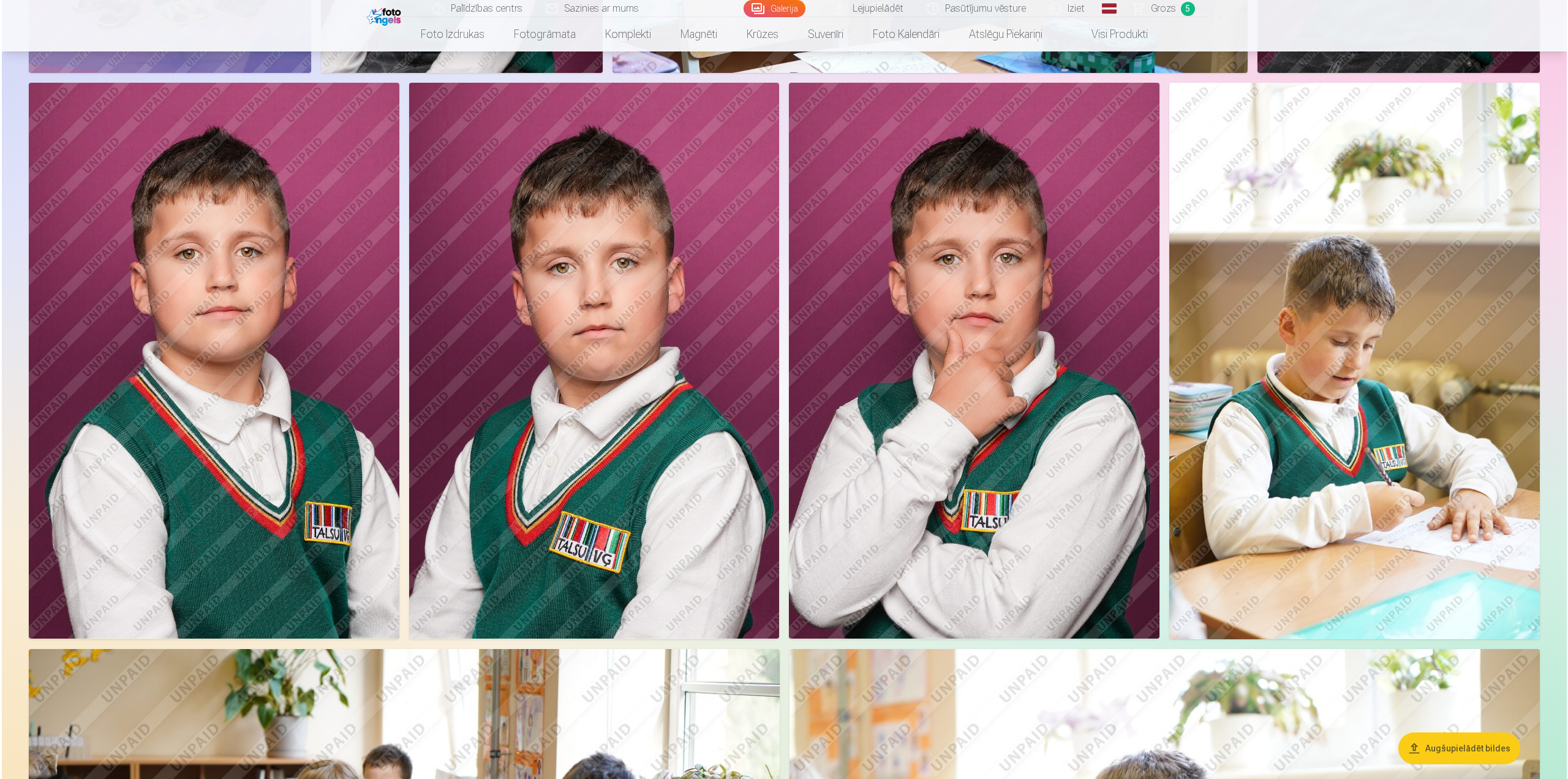
scroll to position [920, 0]
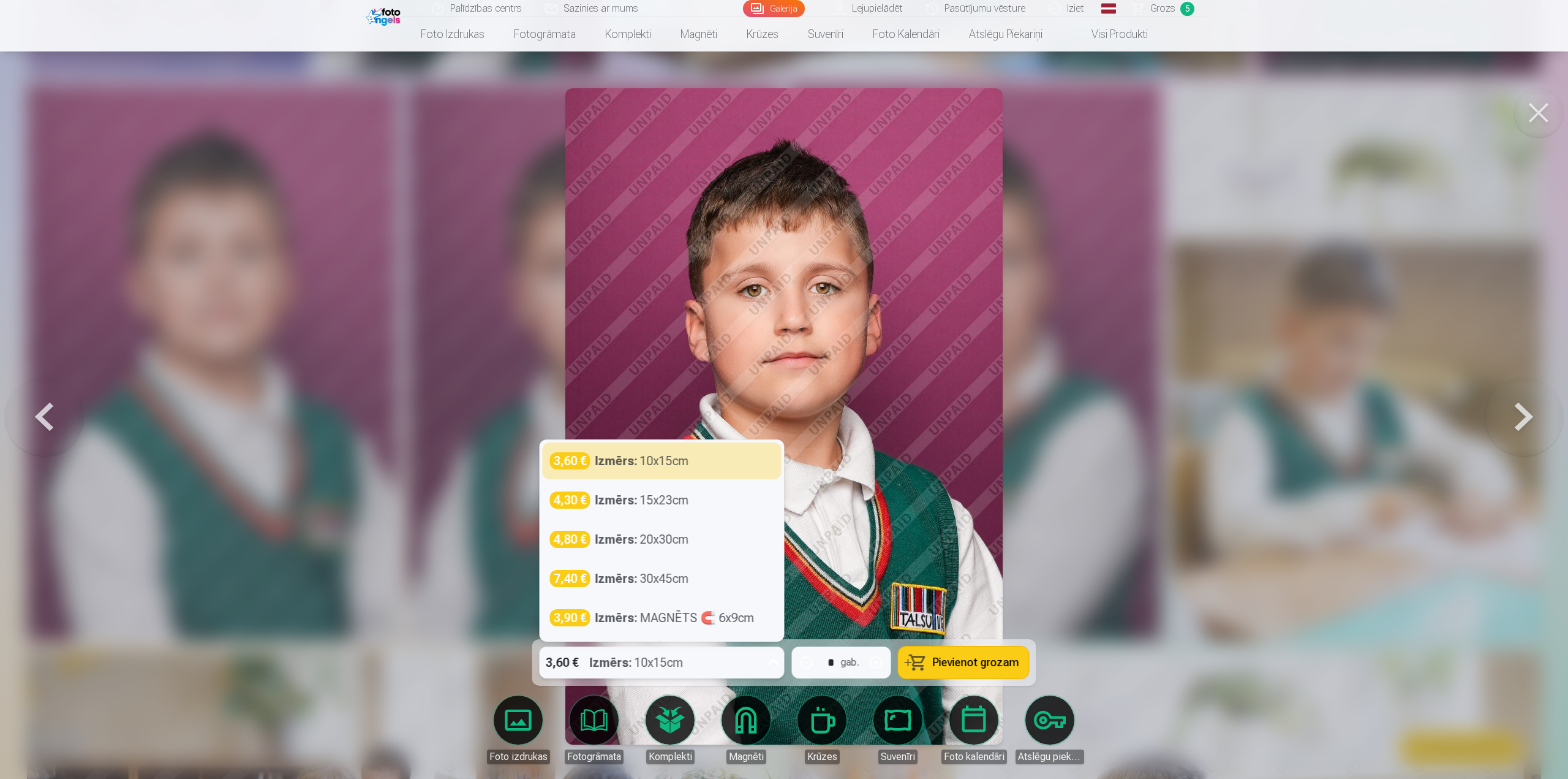
click at [778, 655] on icon at bounding box center [773, 662] width 20 height 20
click at [696, 624] on div "Izmērs : MAGNĒTS 🧲 6x9cm" at bounding box center [675, 618] width 159 height 17
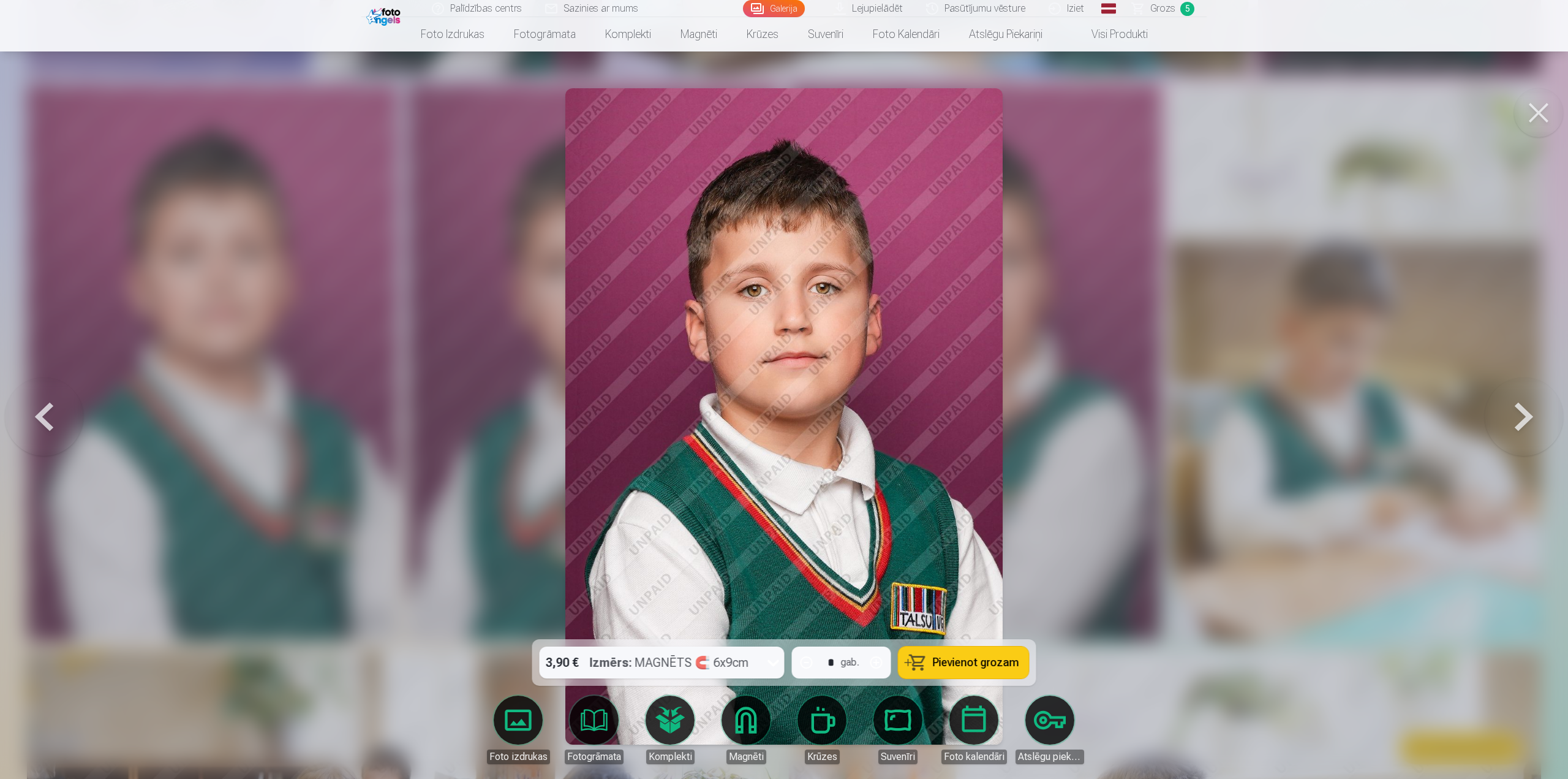
click at [980, 660] on span "Pievienot grozam" at bounding box center [976, 662] width 86 height 11
click at [1536, 112] on button at bounding box center [1538, 113] width 49 height 49
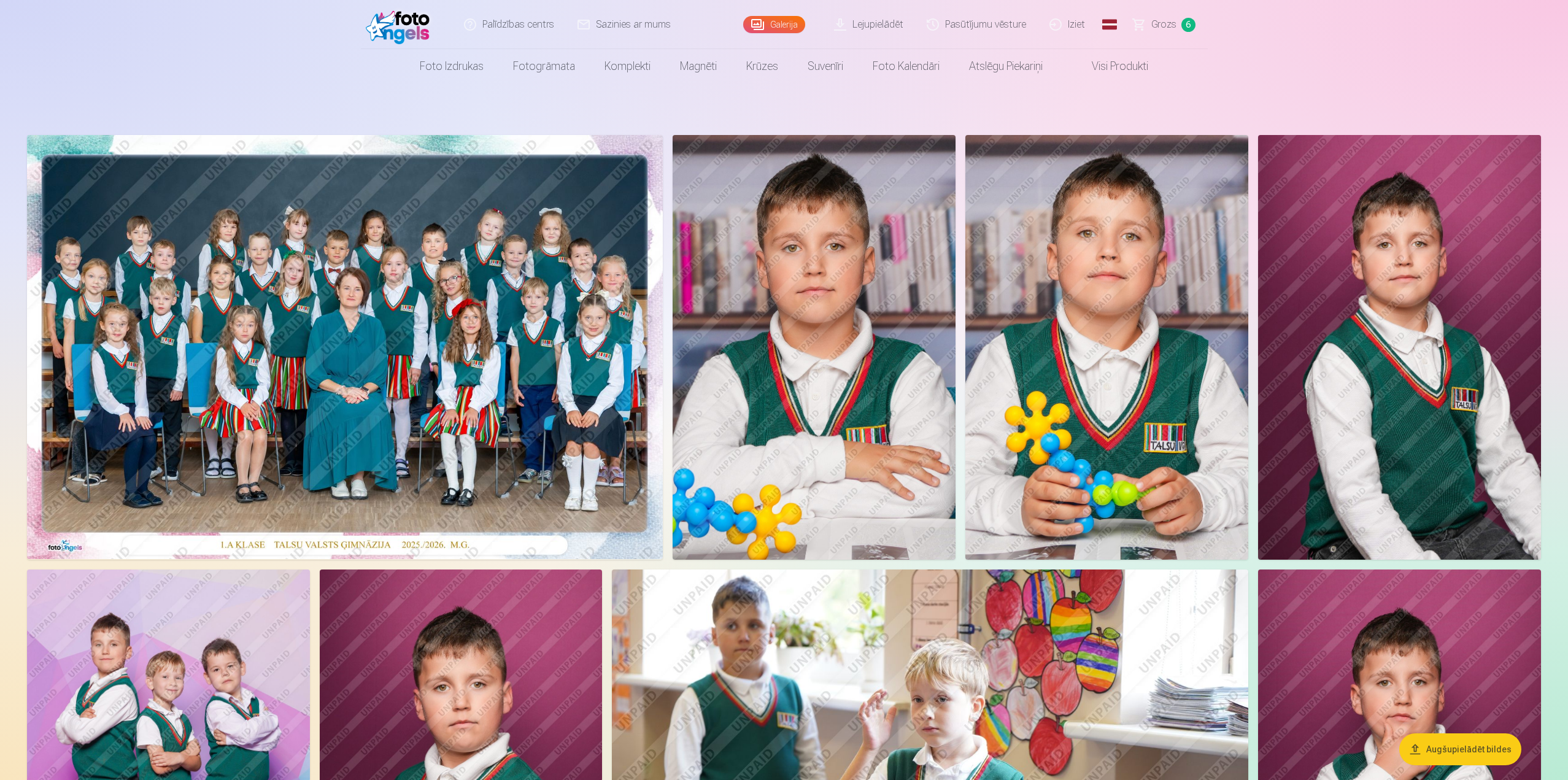
click at [1370, 293] on img at bounding box center [1399, 347] width 283 height 424
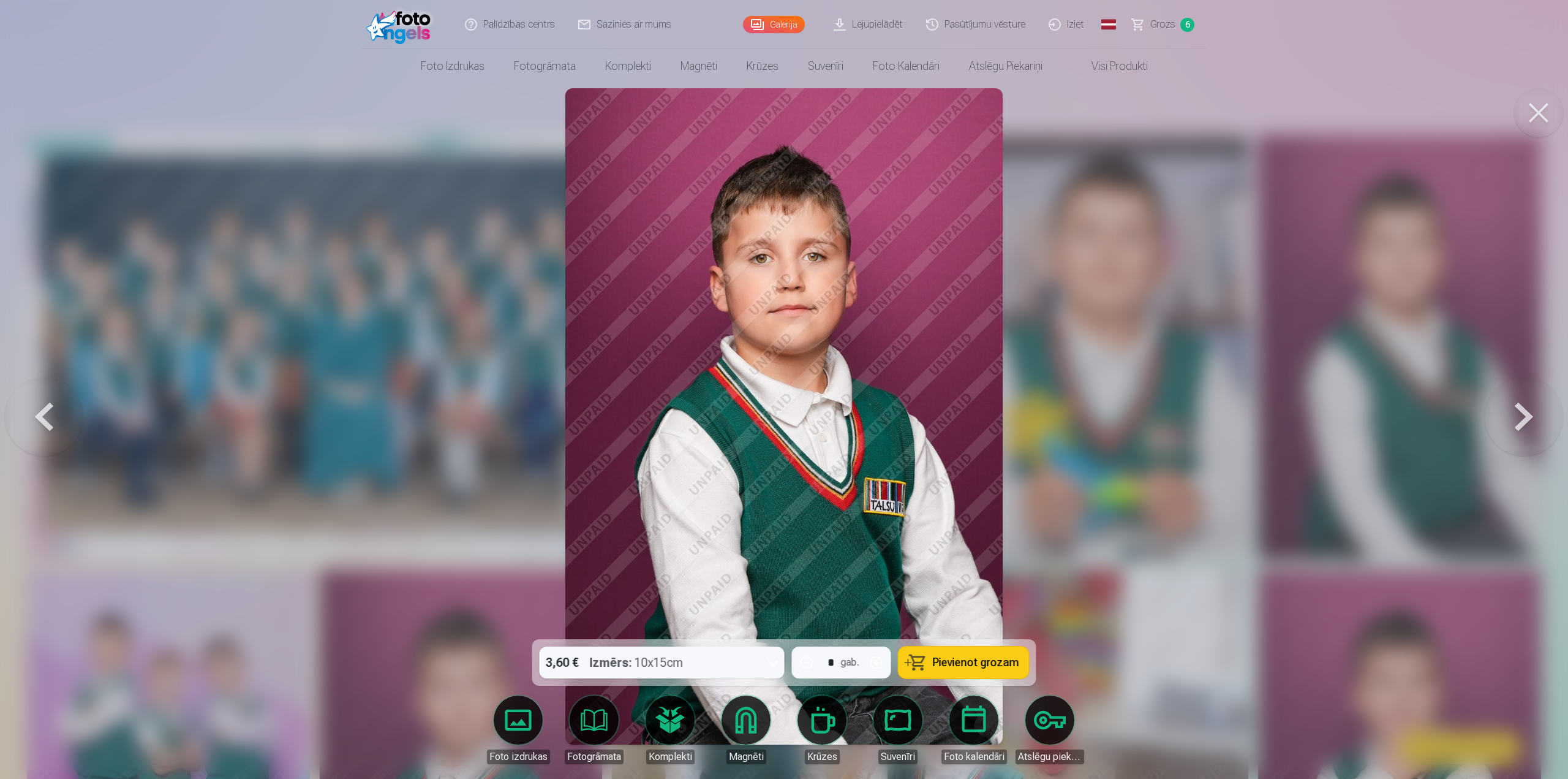
click at [963, 663] on span "Pievienot grozam" at bounding box center [976, 662] width 86 height 11
click at [1539, 109] on button at bounding box center [1538, 113] width 49 height 49
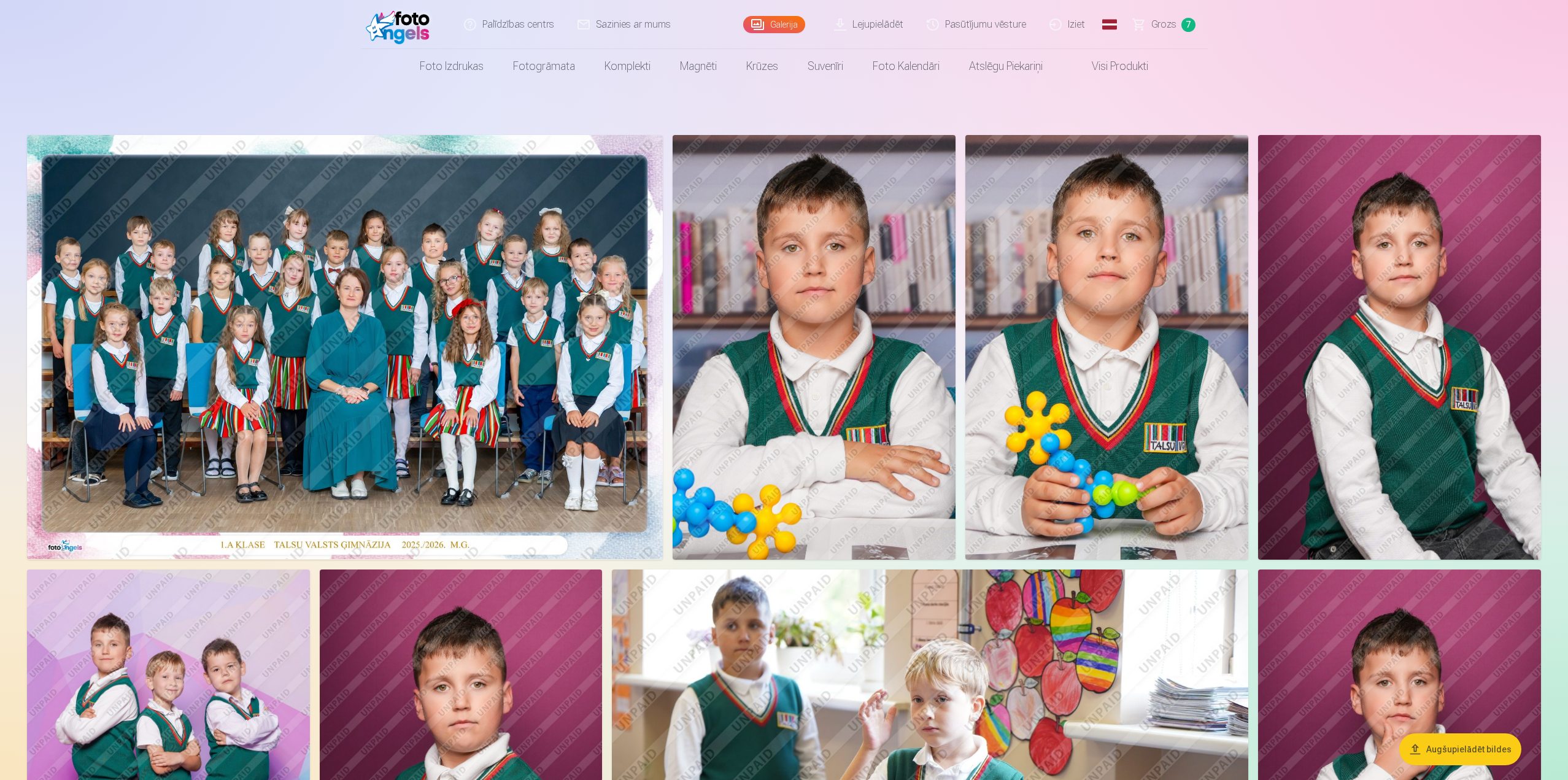
click at [1165, 27] on span "Grozs" at bounding box center [1164, 24] width 25 height 15
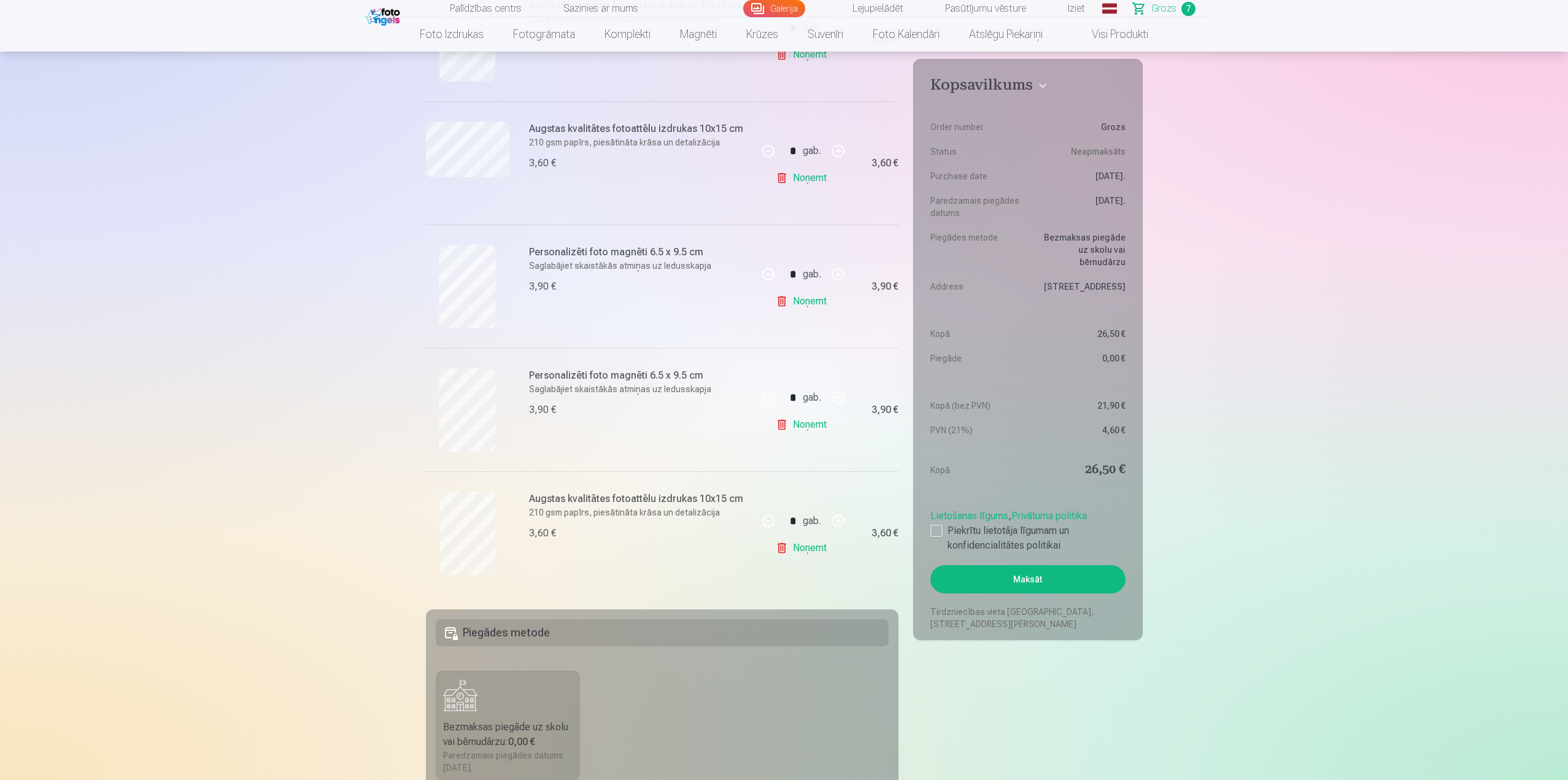
scroll to position [614, 0]
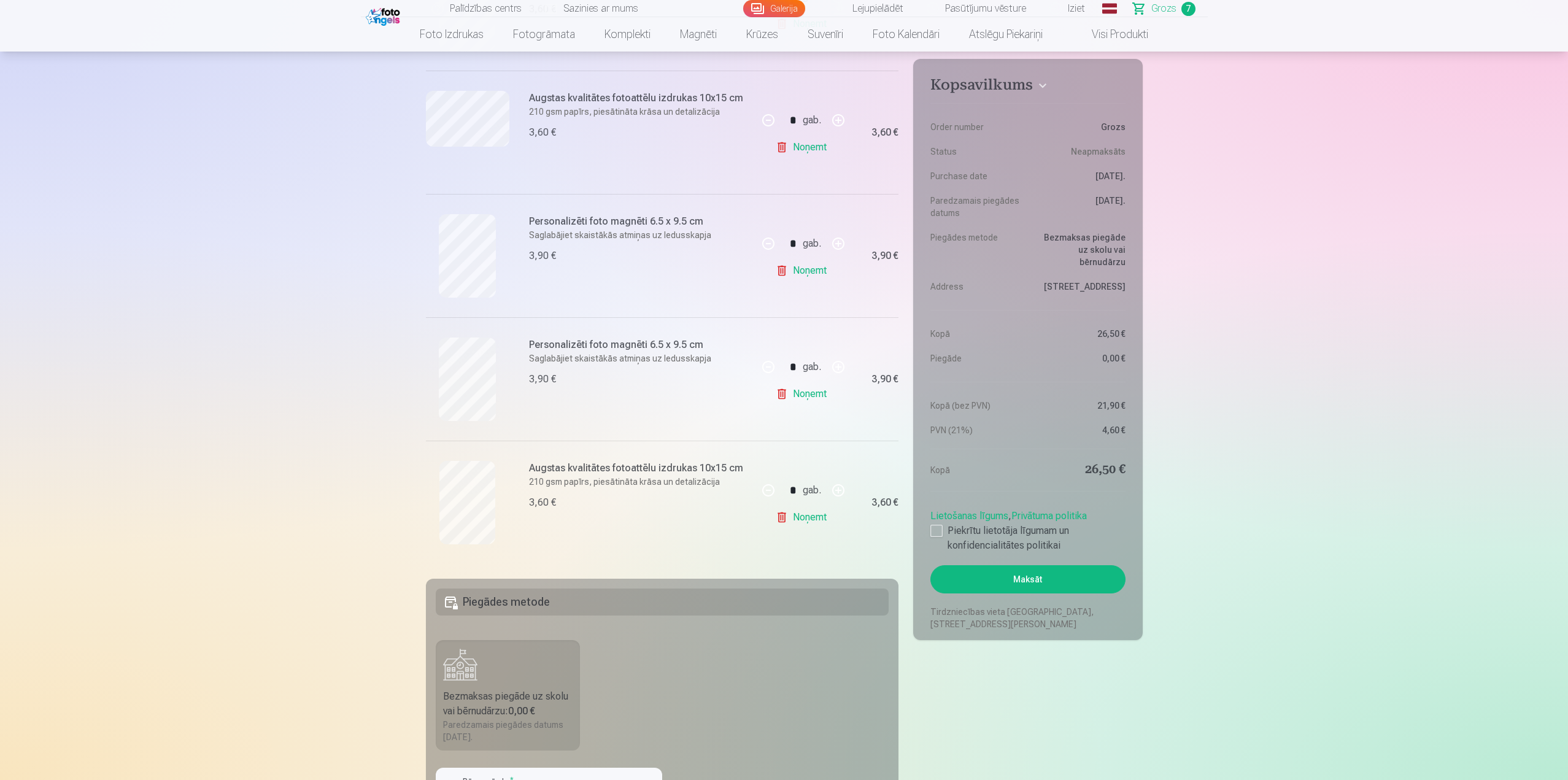
click at [803, 271] on link "Noņemt" at bounding box center [803, 270] width 56 height 24
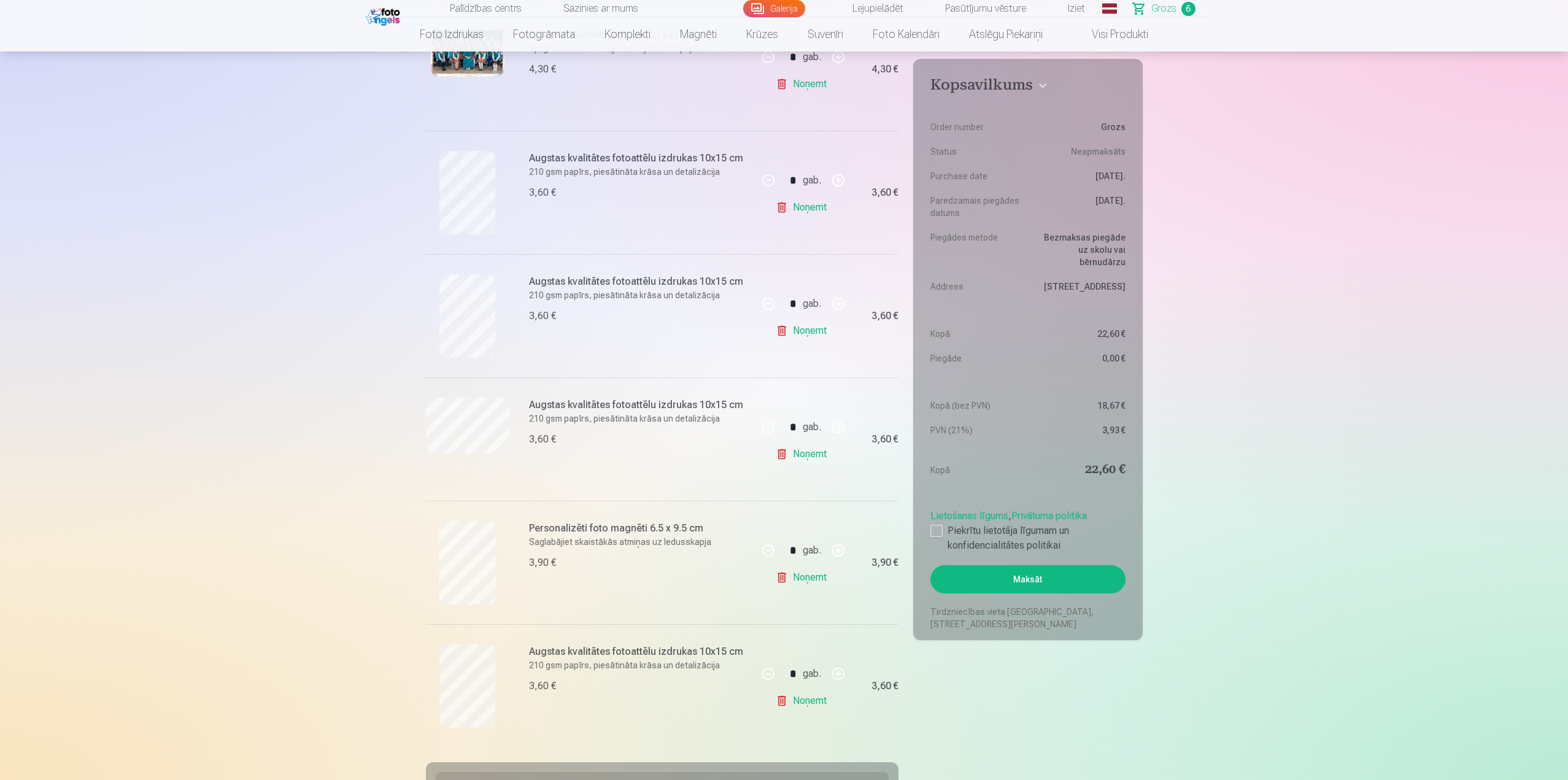
scroll to position [368, 0]
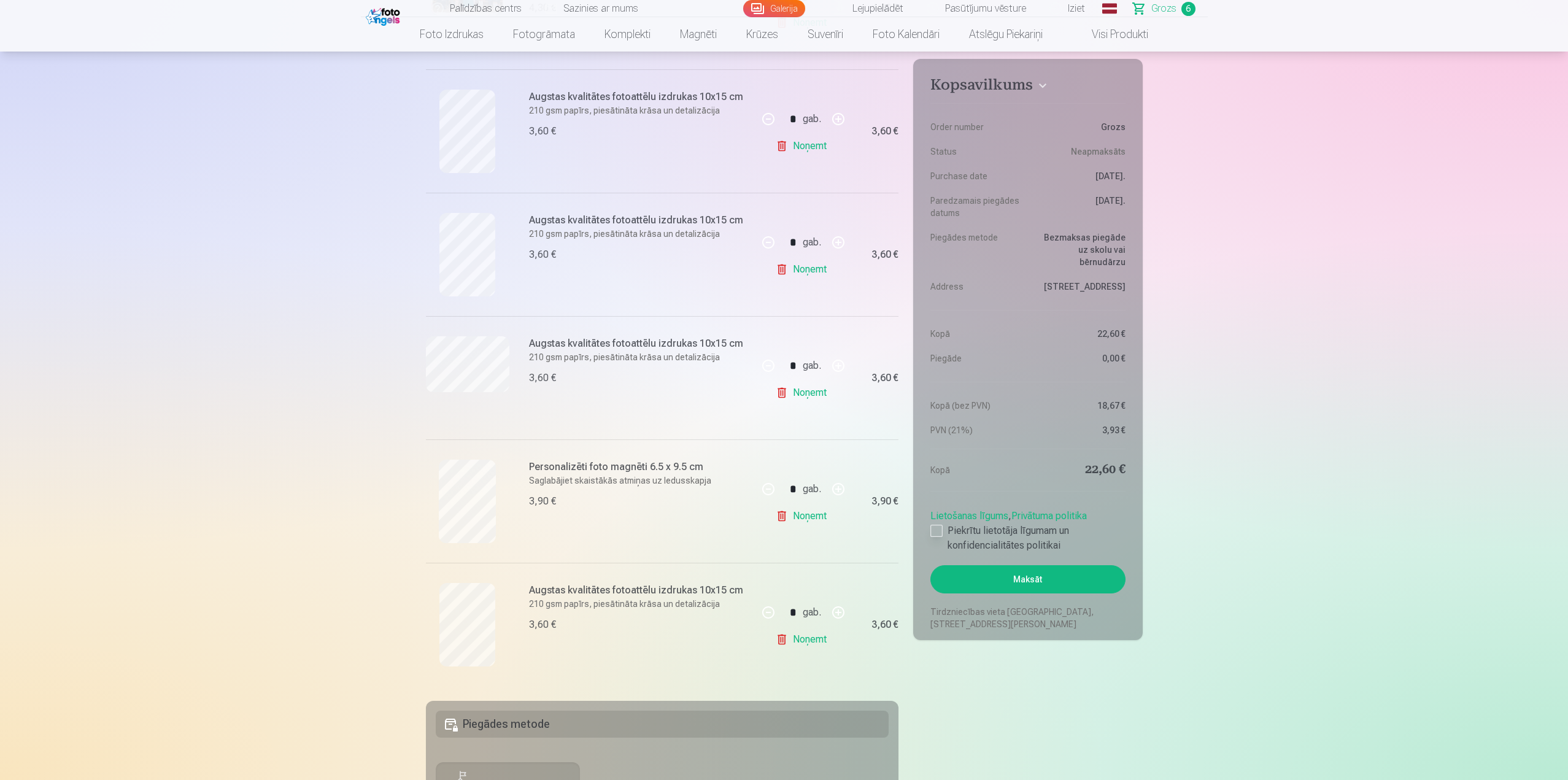
click at [931, 533] on div at bounding box center [937, 531] width 13 height 13
click at [1040, 580] on button "Maksāt" at bounding box center [1028, 580] width 194 height 28
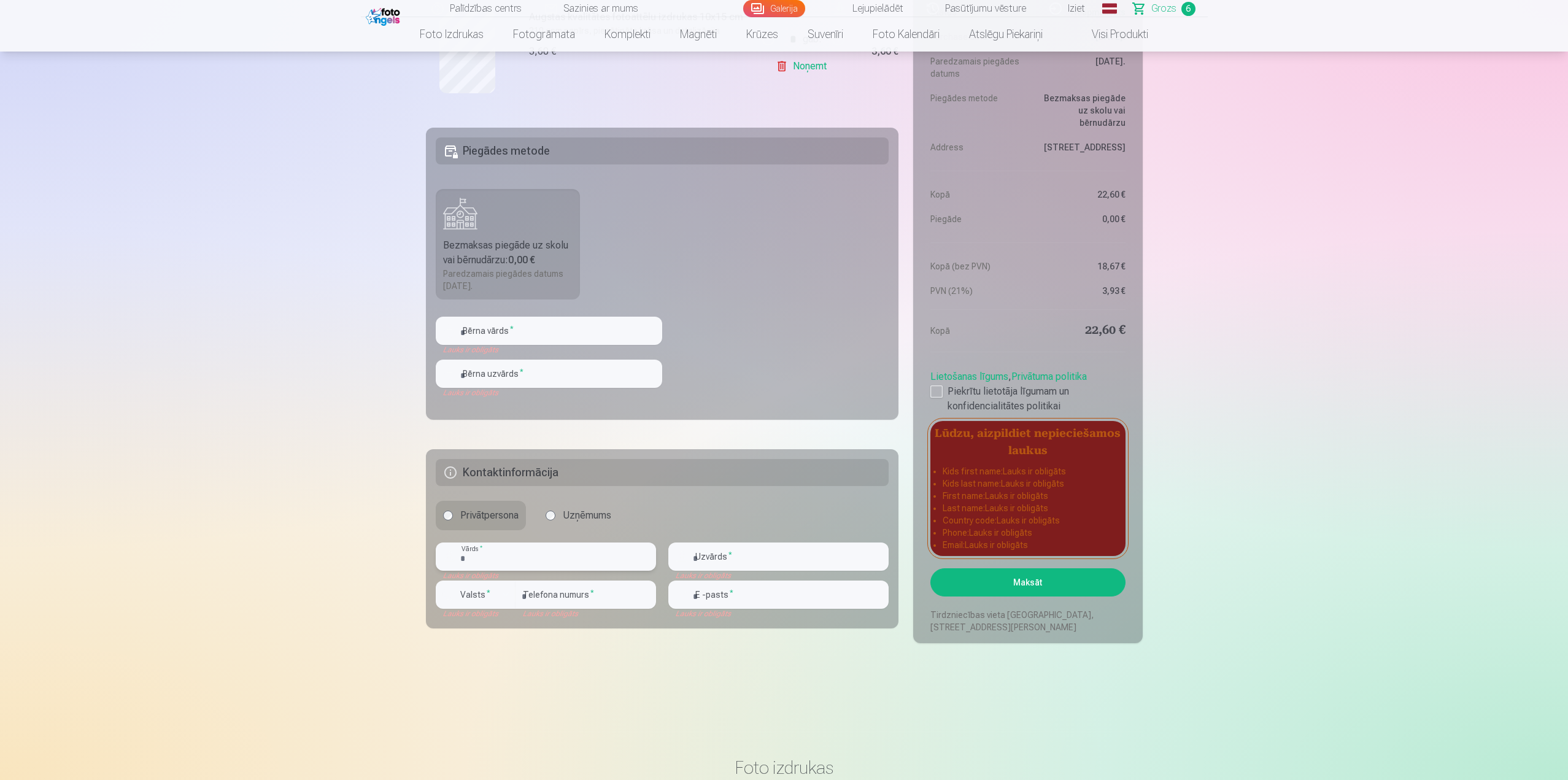
scroll to position [924, 0]
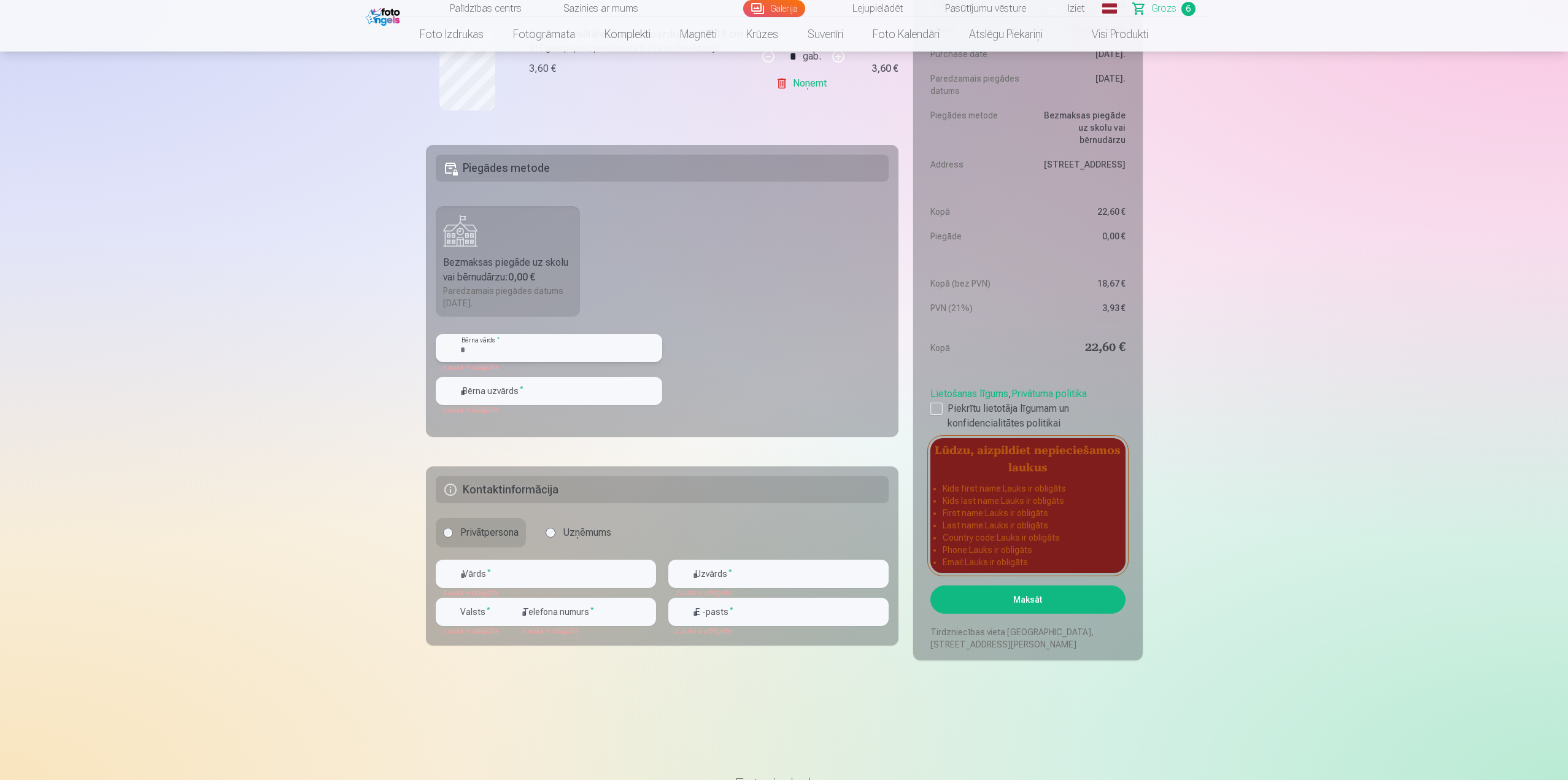
click at [483, 347] on input "text" at bounding box center [548, 348] width 226 height 28
type input "*****"
drag, startPoint x: 480, startPoint y: 388, endPoint x: 390, endPoint y: 406, distance: 91.8
click at [479, 388] on input "text" at bounding box center [548, 391] width 226 height 28
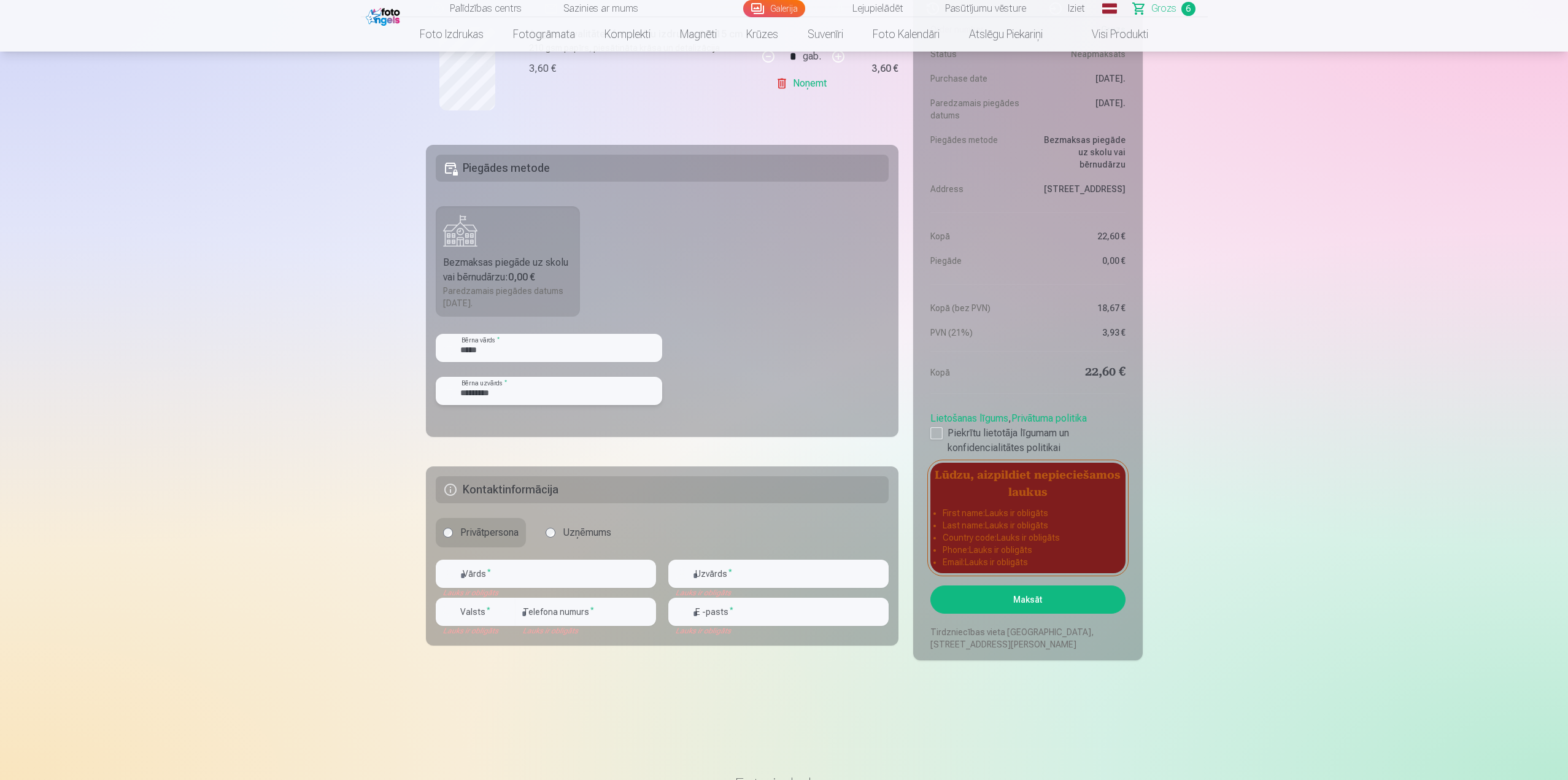
type input "*********"
click at [492, 573] on input "text" at bounding box center [545, 574] width 220 height 28
type input "****"
click at [773, 580] on input "text" at bounding box center [778, 574] width 220 height 28
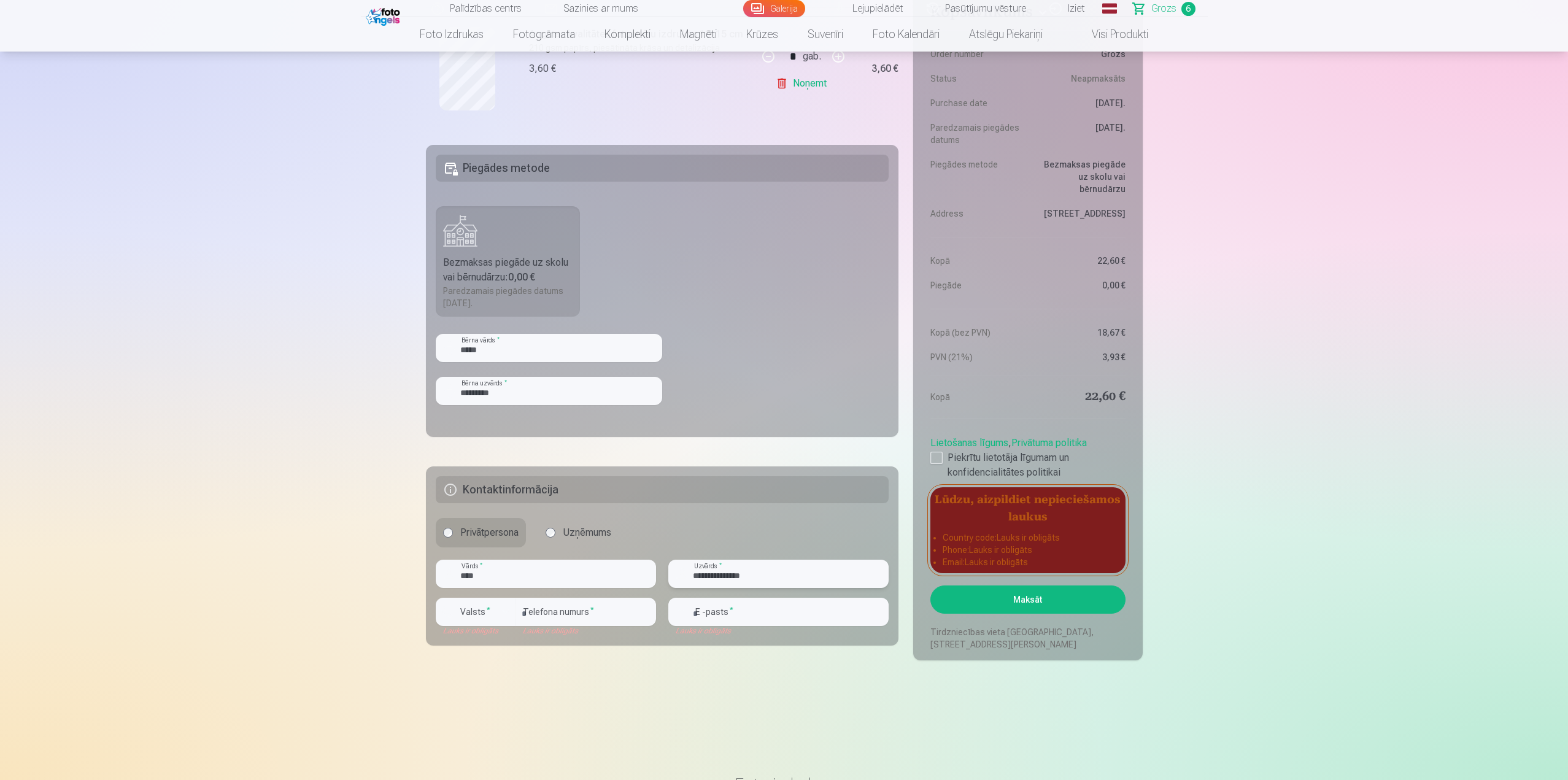
type input "**********"
click at [506, 605] on div "button" at bounding box center [505, 612] width 15 height 15
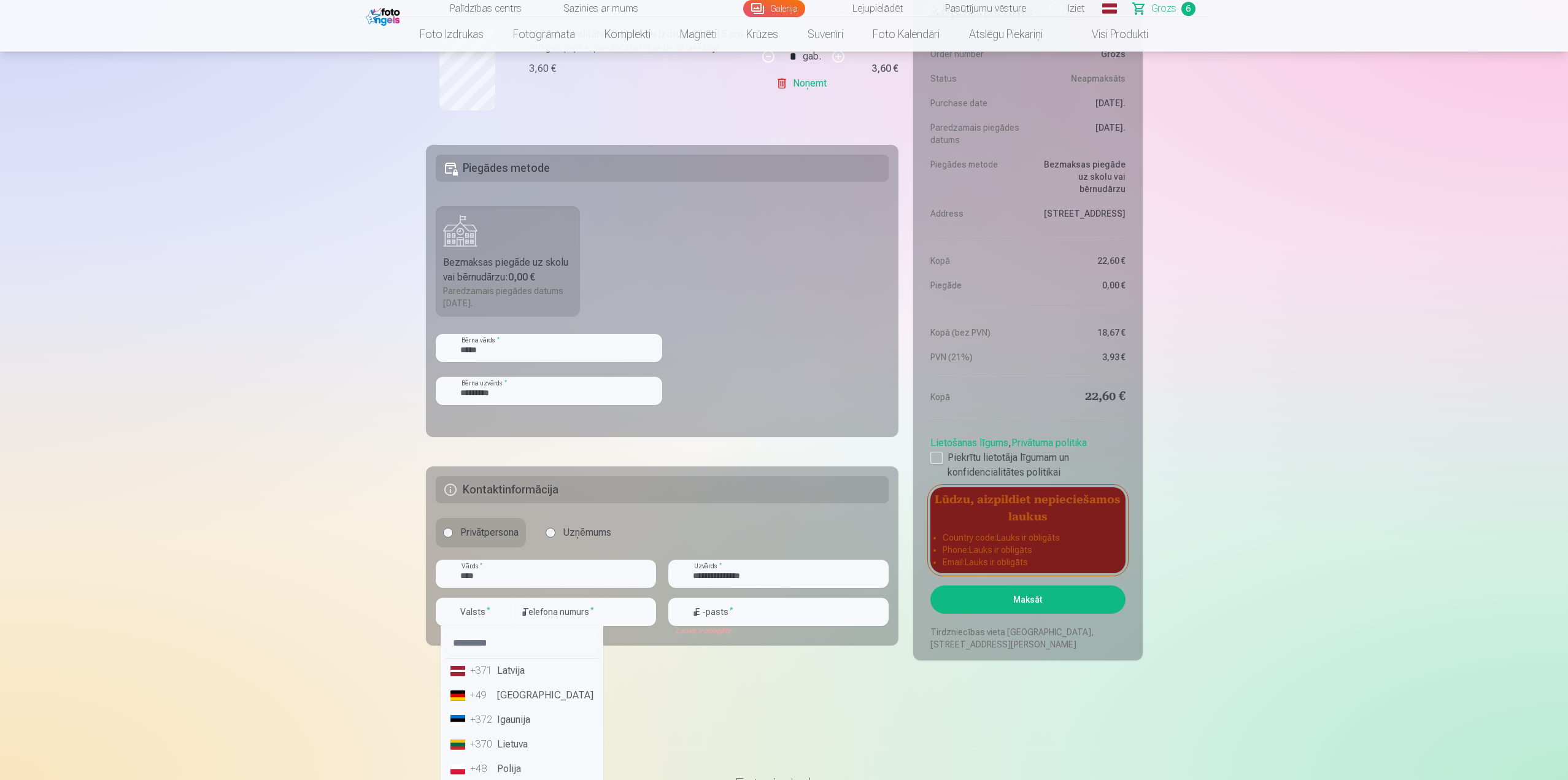
click at [511, 666] on li "+371 Latvija" at bounding box center [522, 670] width 153 height 24
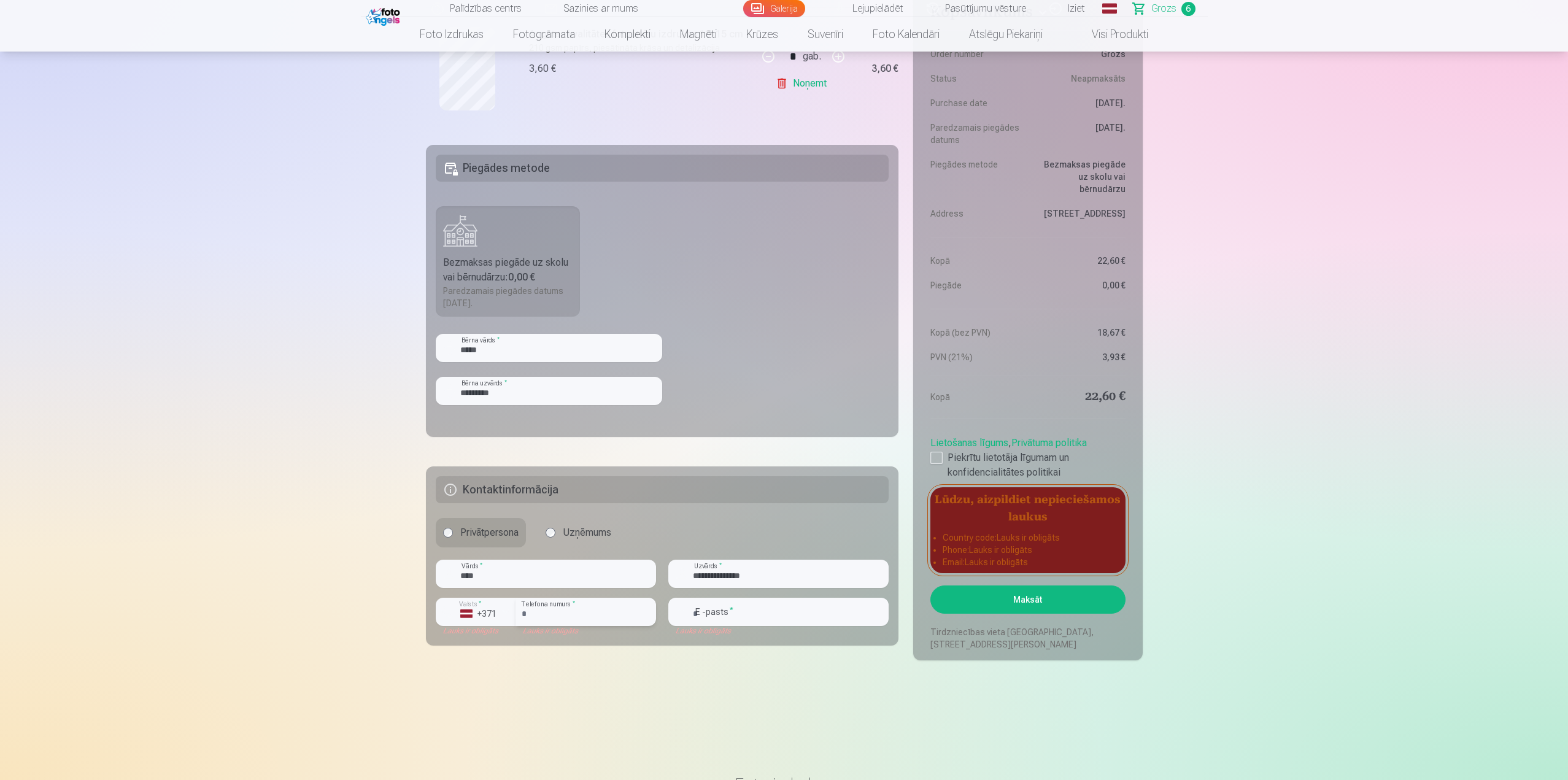
click at [538, 614] on input "number" at bounding box center [585, 612] width 140 height 28
type input "********"
click at [721, 606] on input "email" at bounding box center [778, 612] width 220 height 28
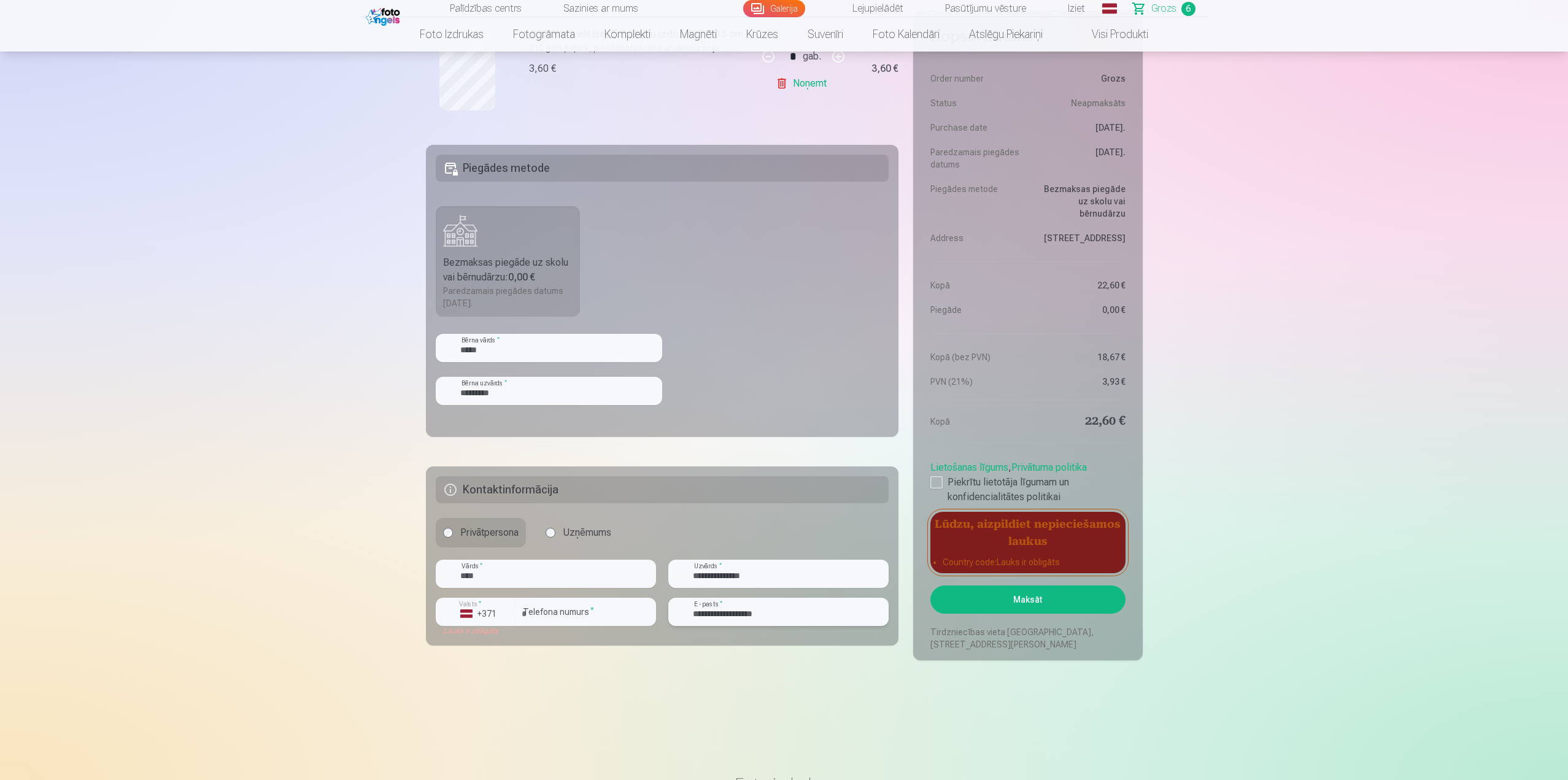
type input "**********"
click at [486, 610] on div "+371" at bounding box center [479, 614] width 37 height 13
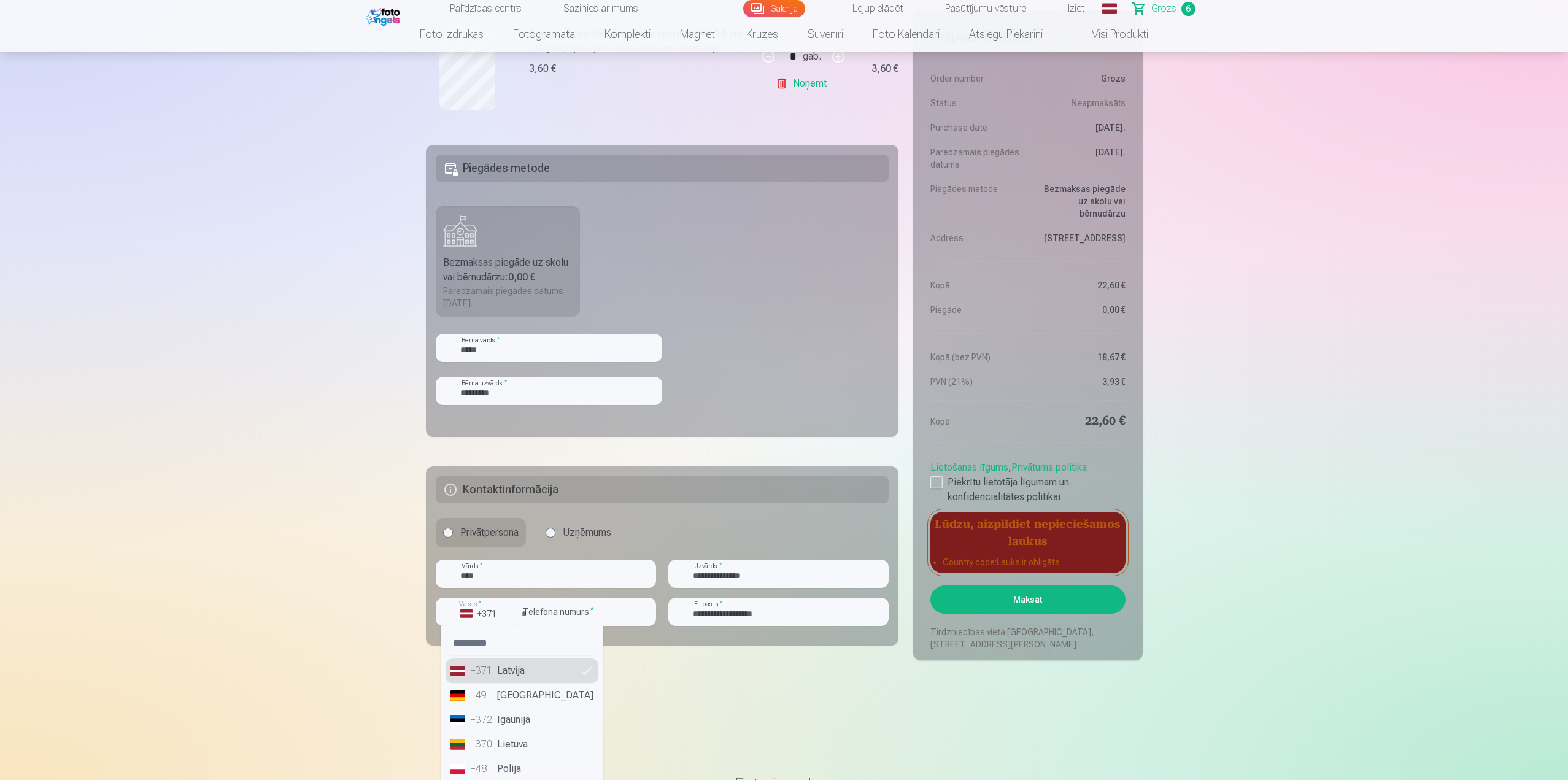
click at [505, 672] on li "+371 Latvija" at bounding box center [522, 670] width 153 height 24
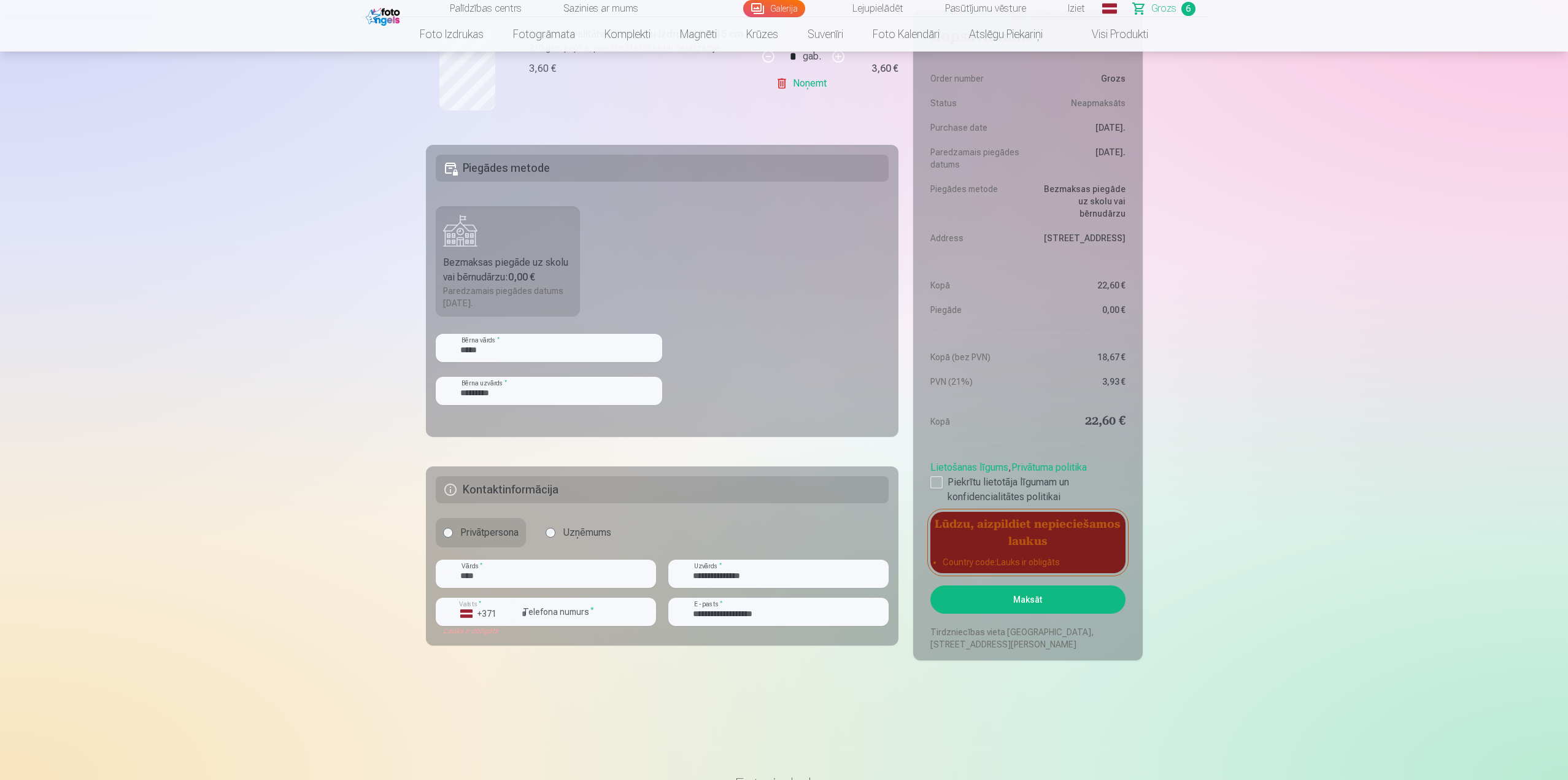
click at [1003, 605] on button "Maksāt" at bounding box center [1028, 600] width 194 height 28
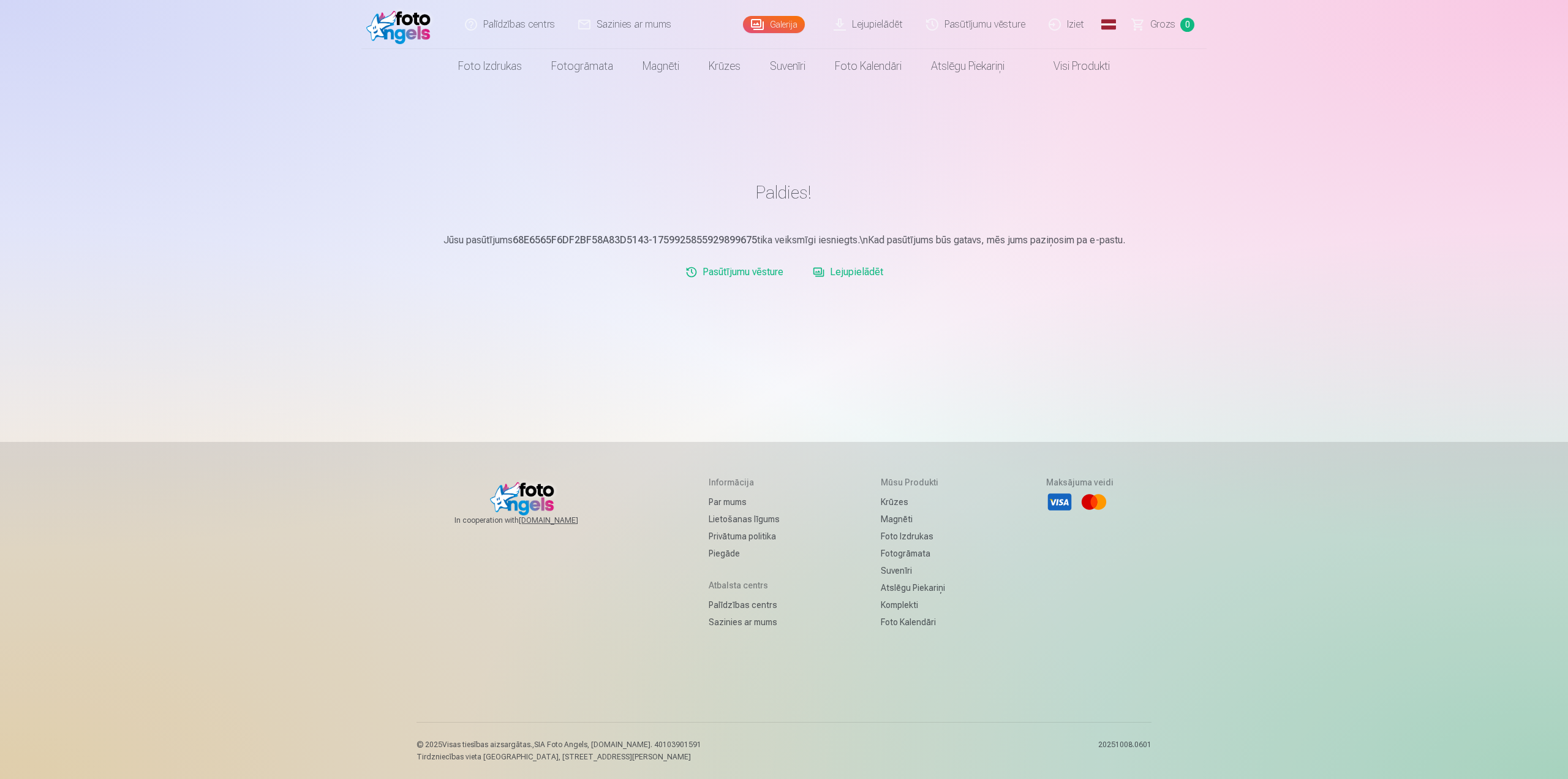
click at [875, 27] on link "Lejupielādēt" at bounding box center [868, 24] width 92 height 49
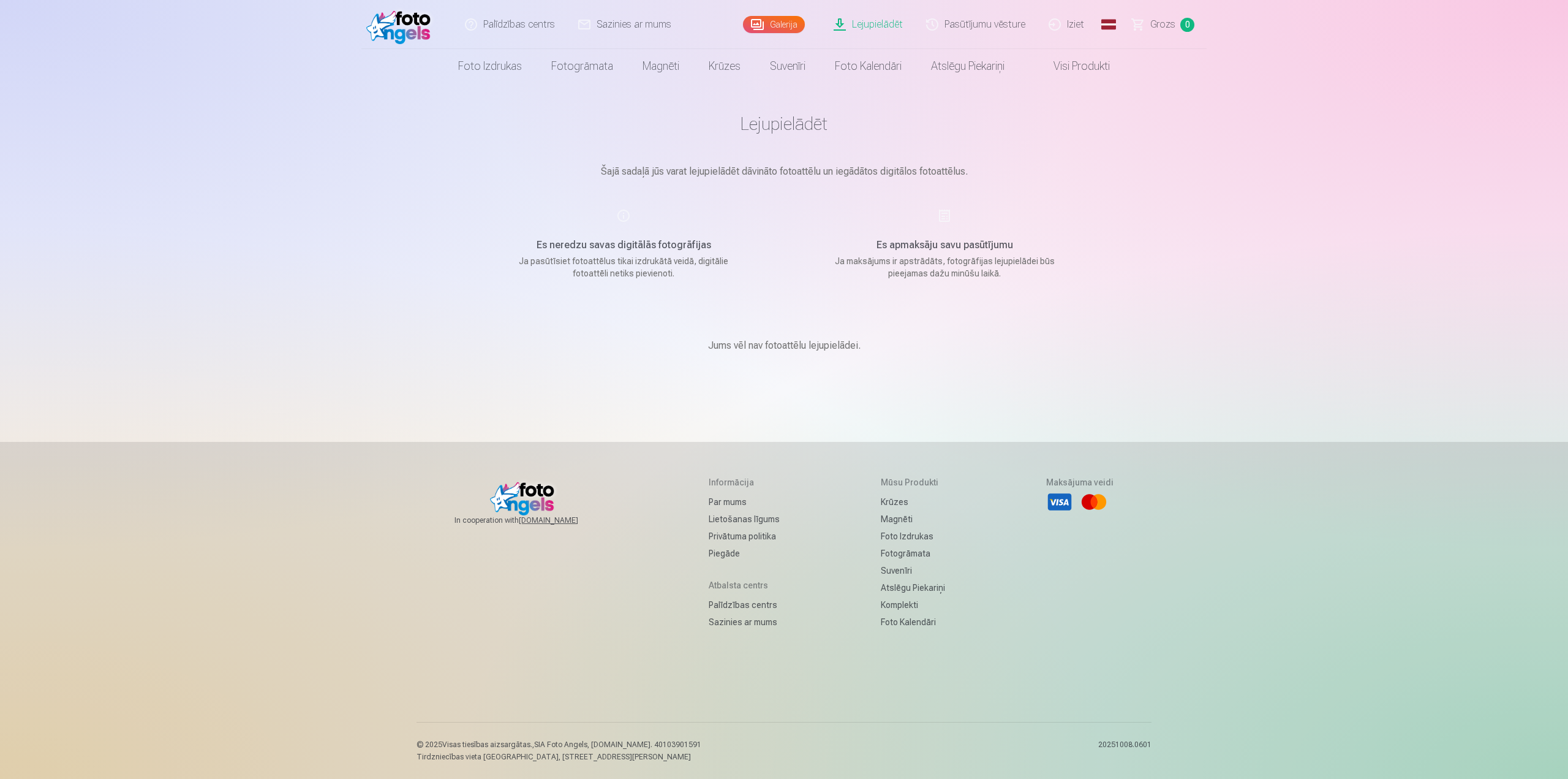
click at [779, 122] on h1 "Lejupielādēt" at bounding box center [784, 124] width 613 height 22
click at [858, 24] on link "Lejupielādēt" at bounding box center [868, 24] width 92 height 49
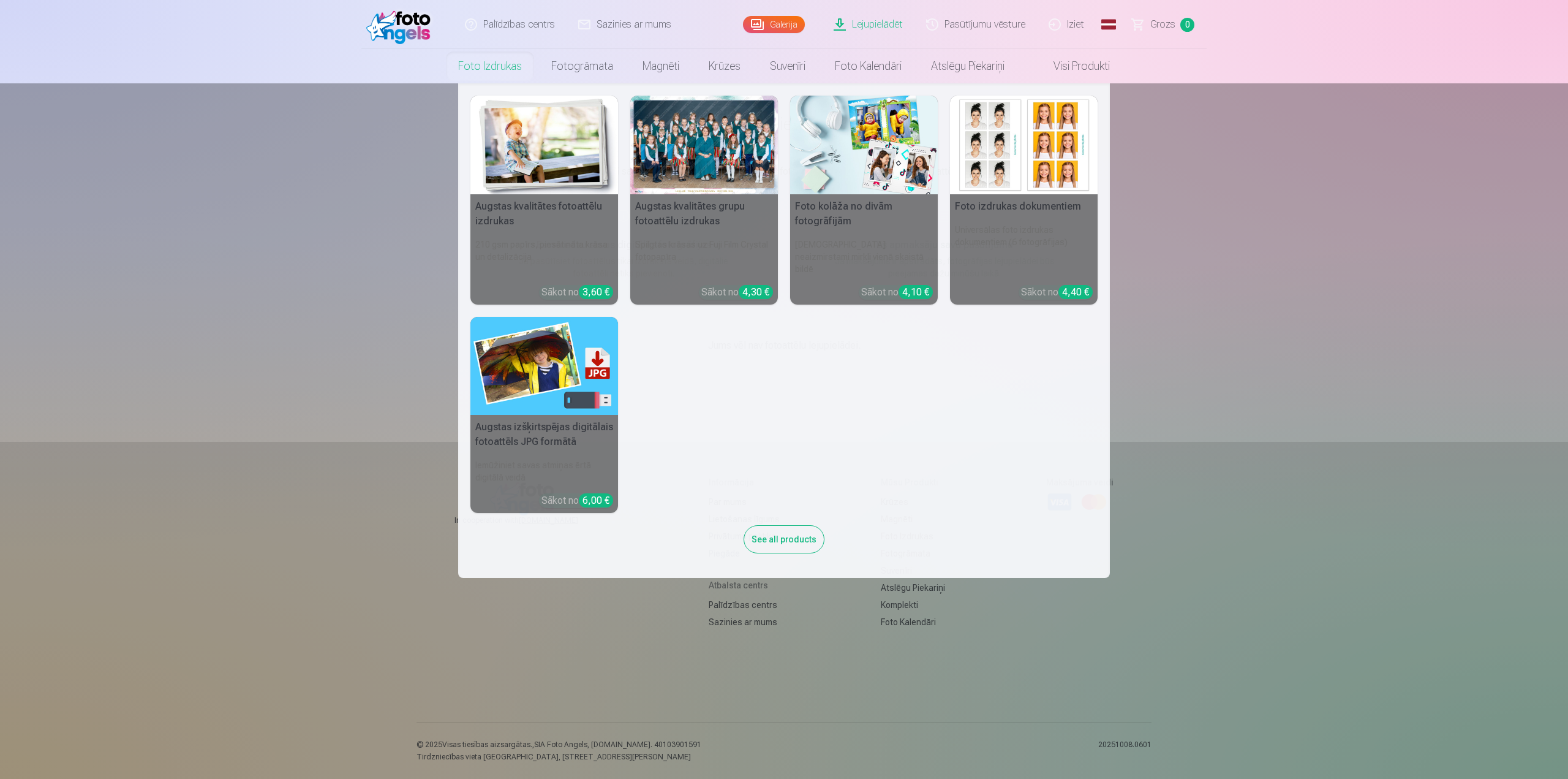
click at [491, 59] on link "Foto izdrukas" at bounding box center [489, 66] width 93 height 34
